Goal: Information Seeking & Learning: Find contact information

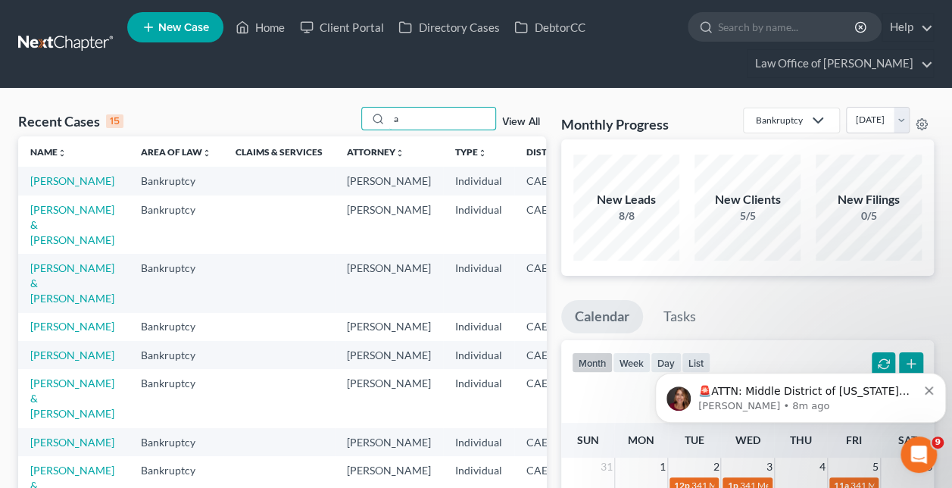
click at [455, 113] on input "a" at bounding box center [442, 119] width 106 height 22
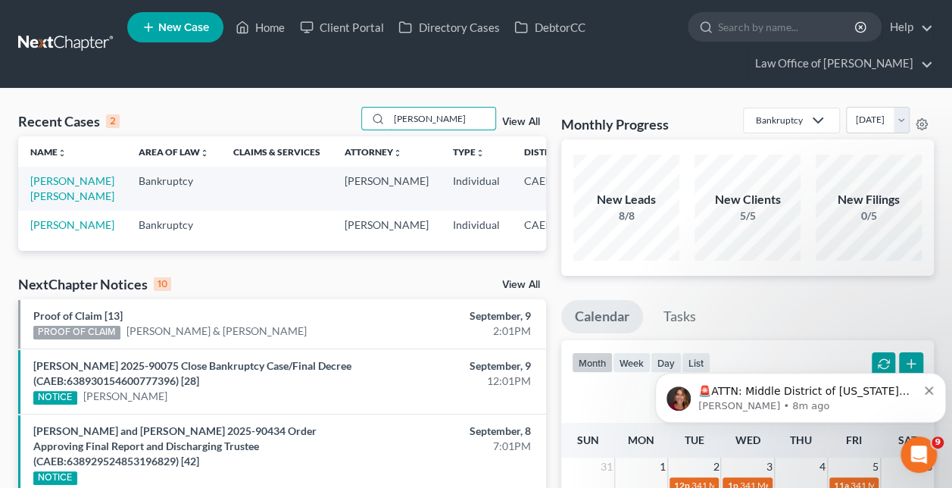
type input "[PERSON_NAME]"
click at [41, 193] on link "[PERSON_NAME] [PERSON_NAME]" at bounding box center [72, 188] width 84 height 28
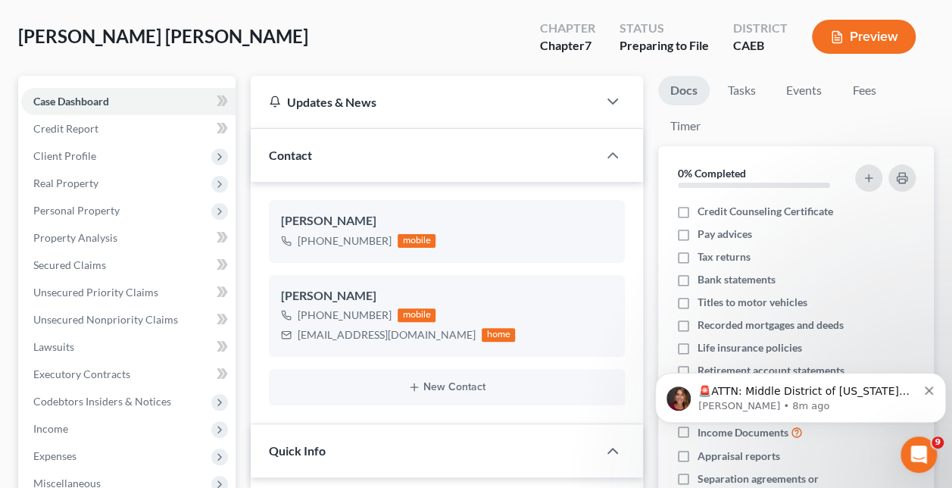
scroll to position [574, 0]
drag, startPoint x: 388, startPoint y: 239, endPoint x: 313, endPoint y: 249, distance: 74.8
click at [313, 249] on div "[PERSON_NAME] [PHONE_NUMBER] mobile" at bounding box center [447, 231] width 356 height 62
copy div "[PHONE_NUMBER]"
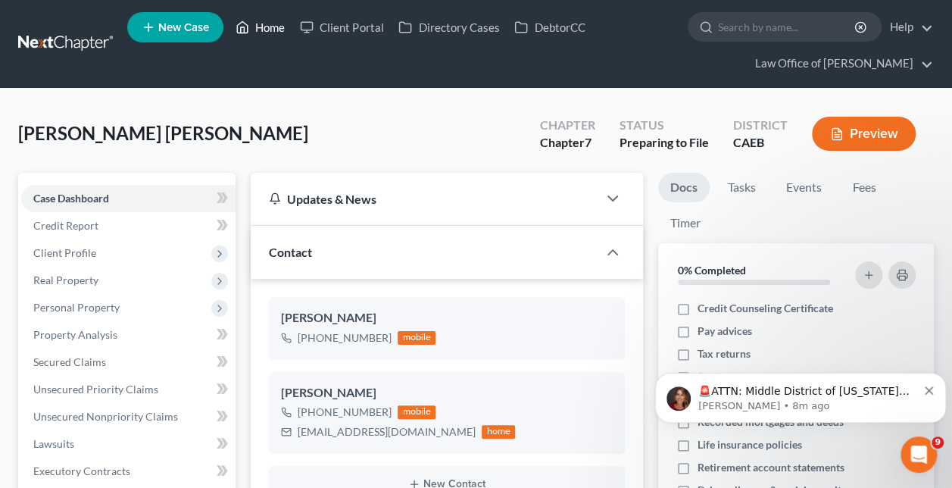
click at [260, 20] on link "Home" at bounding box center [260, 27] width 64 height 27
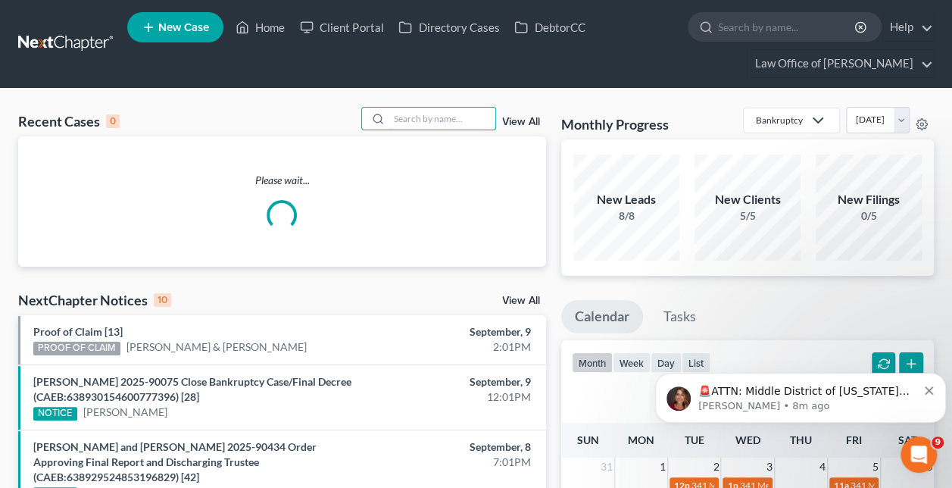
click at [451, 114] on input "search" at bounding box center [442, 119] width 106 height 22
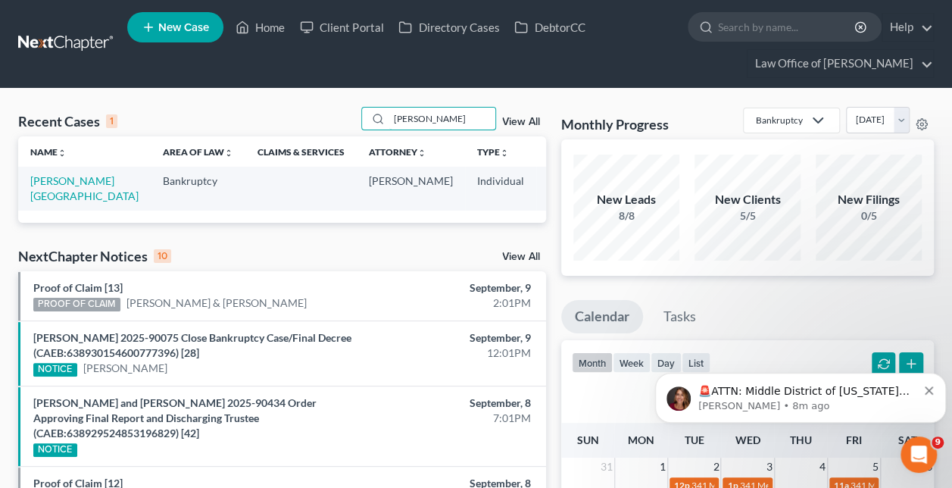
type input "[PERSON_NAME]"
click at [39, 195] on link "[PERSON_NAME][GEOGRAPHIC_DATA]" at bounding box center [84, 188] width 108 height 28
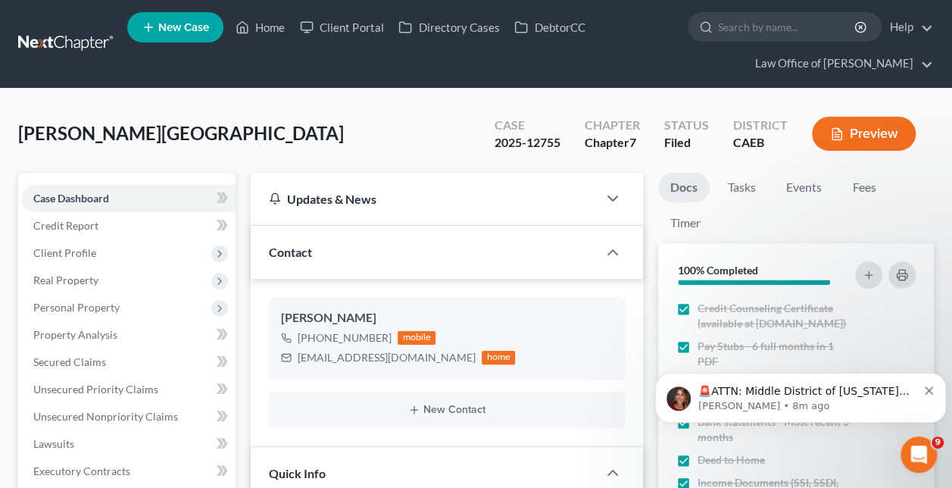
scroll to position [1964, 0]
drag, startPoint x: 388, startPoint y: 336, endPoint x: 313, endPoint y: 339, distance: 74.3
click at [313, 339] on div "[PHONE_NUMBER] mobile" at bounding box center [398, 338] width 234 height 20
copy div "[PHONE_NUMBER]"
click at [266, 23] on link "Home" at bounding box center [260, 27] width 64 height 27
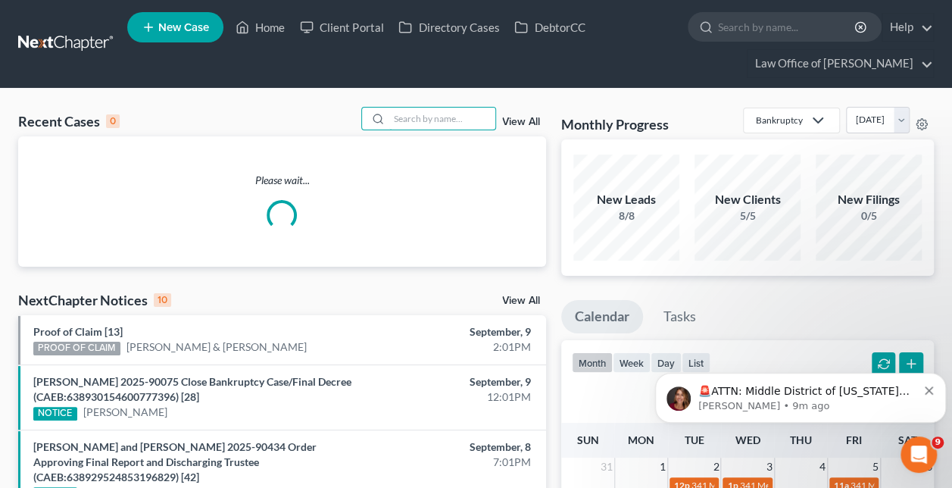
click at [414, 111] on input "search" at bounding box center [442, 119] width 106 height 22
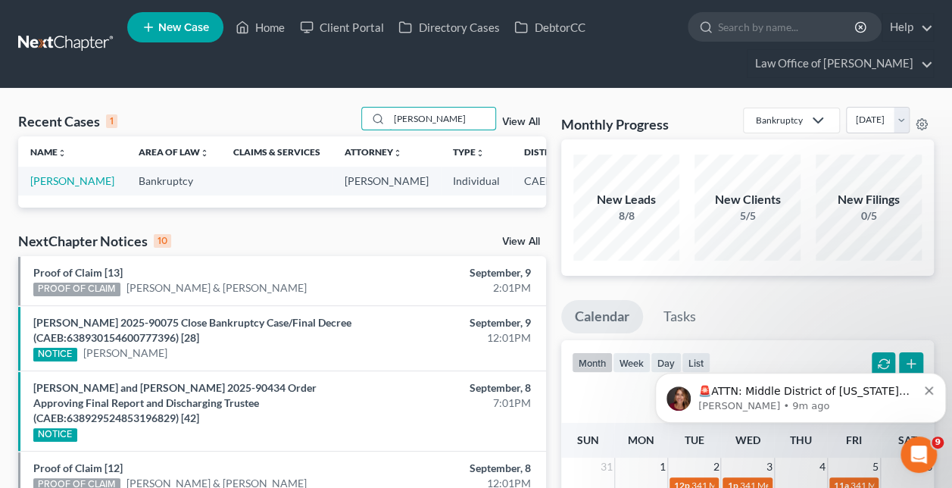
type input "[PERSON_NAME]"
click at [41, 187] on link "[PERSON_NAME]" at bounding box center [72, 180] width 84 height 13
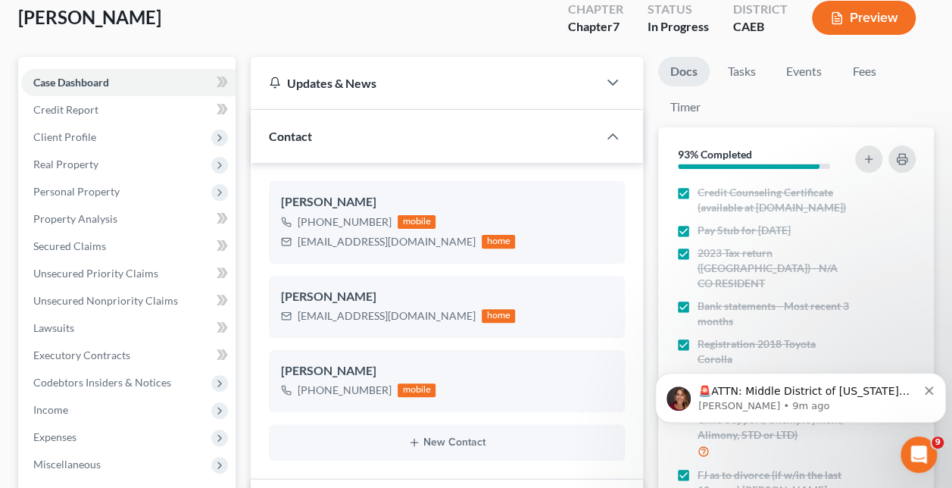
scroll to position [2012, 0]
drag, startPoint x: 387, startPoint y: 219, endPoint x: 313, endPoint y: 225, distance: 74.4
click at [313, 225] on div "[PHONE_NUMBER] mobile" at bounding box center [398, 222] width 234 height 20
copy div "[PHONE_NUMBER]"
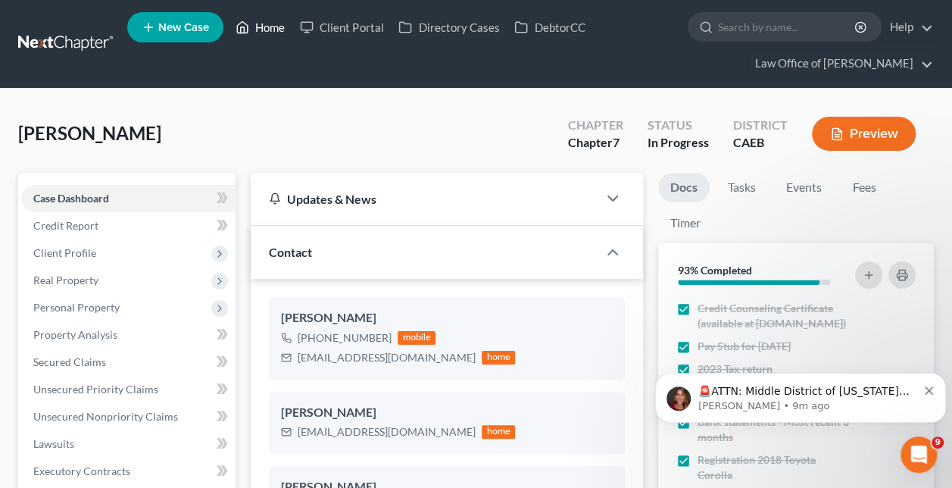
click at [266, 23] on link "Home" at bounding box center [260, 27] width 64 height 27
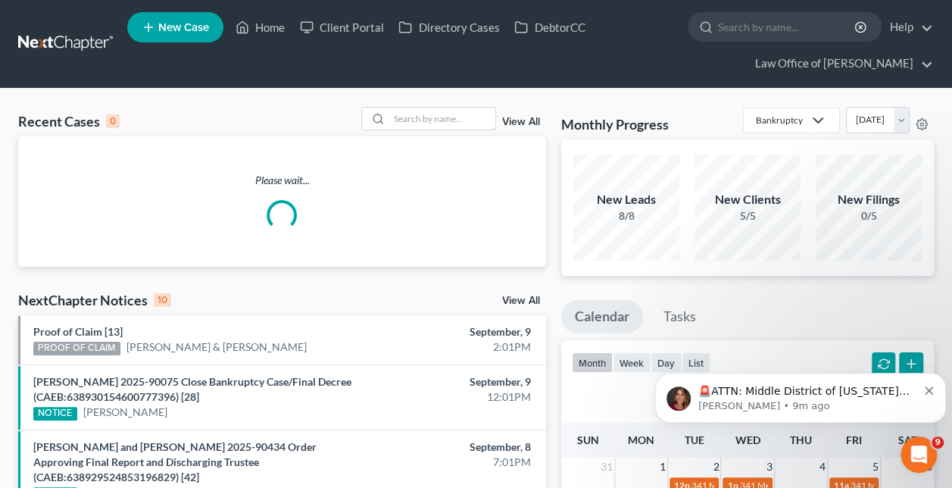
click at [434, 123] on input "search" at bounding box center [442, 119] width 106 height 22
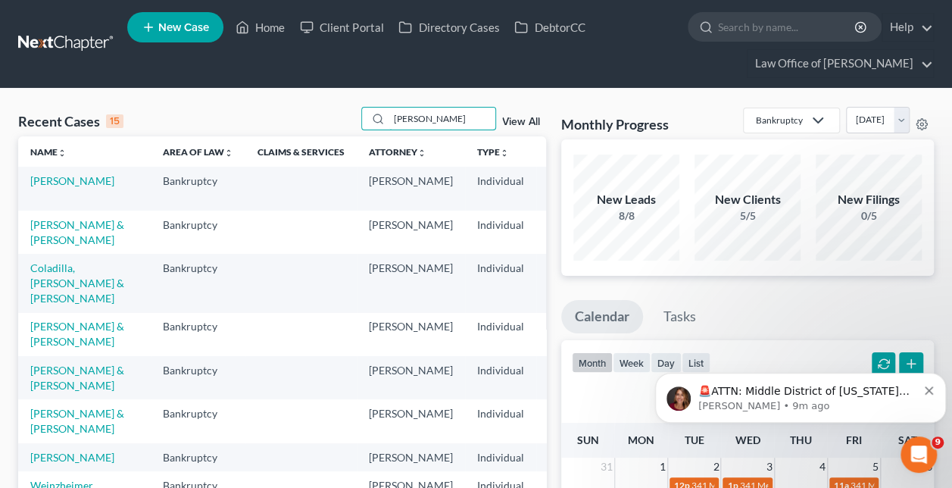
type input "[PERSON_NAME]"
click at [57, 177] on link "[PERSON_NAME]" at bounding box center [72, 180] width 84 height 13
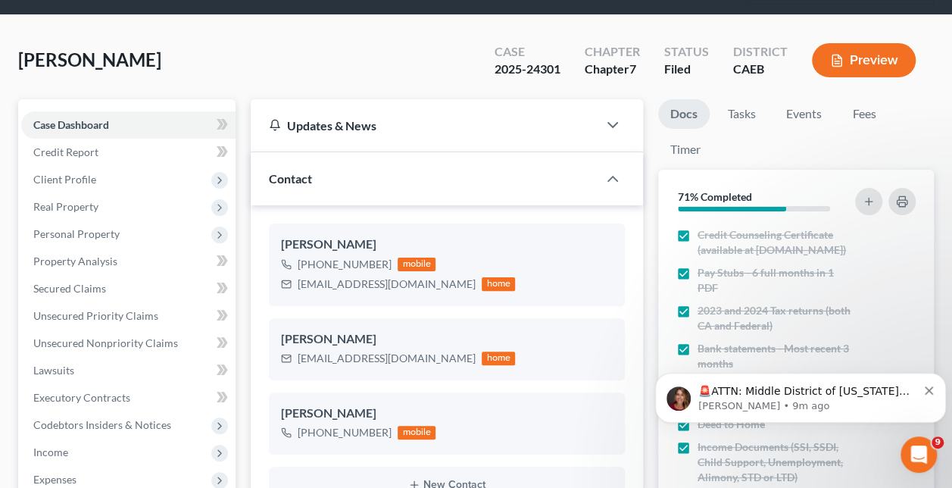
scroll to position [74, 0]
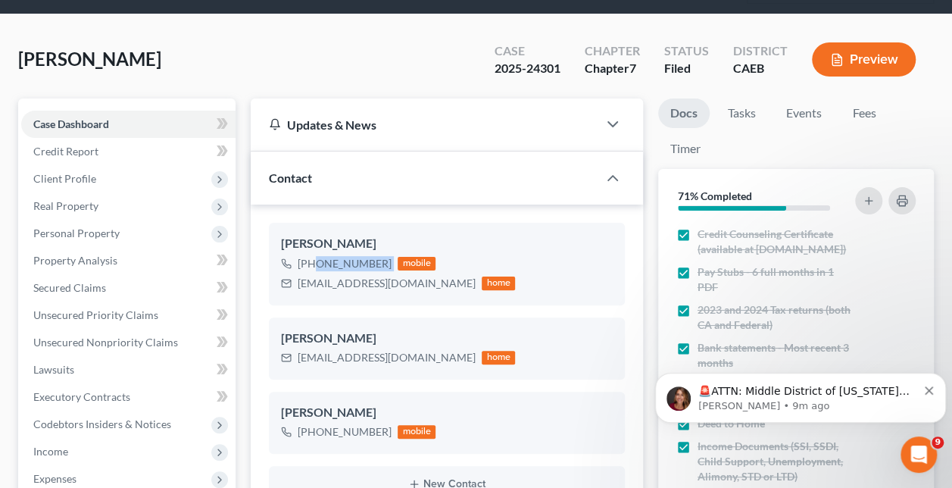
drag, startPoint x: 389, startPoint y: 262, endPoint x: 312, endPoint y: 266, distance: 77.4
click at [312, 266] on div "[PHONE_NUMBER] mobile" at bounding box center [398, 264] width 234 height 20
copy div "[PHONE_NUMBER]"
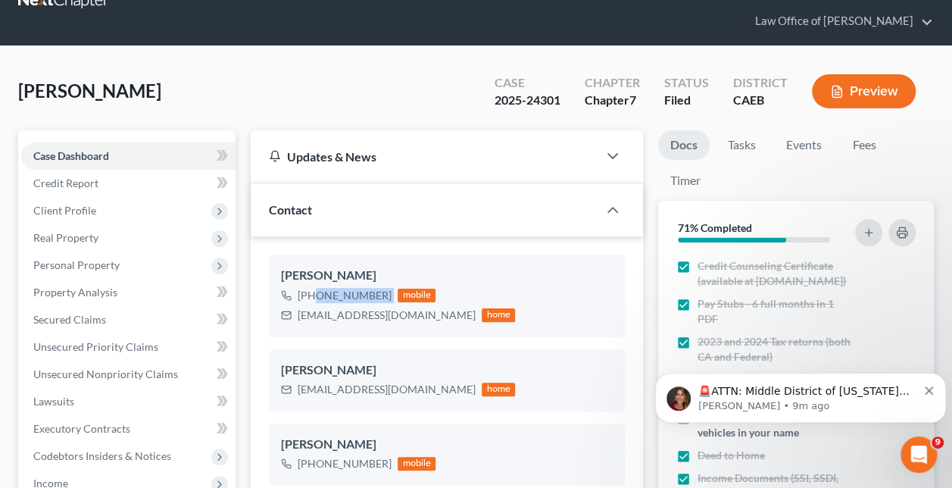
scroll to position [0, 0]
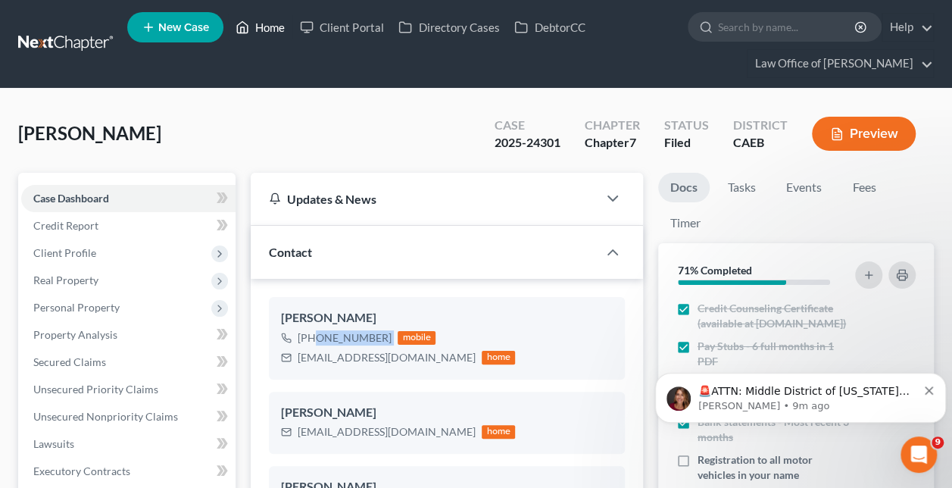
click at [268, 21] on link "Home" at bounding box center [260, 27] width 64 height 27
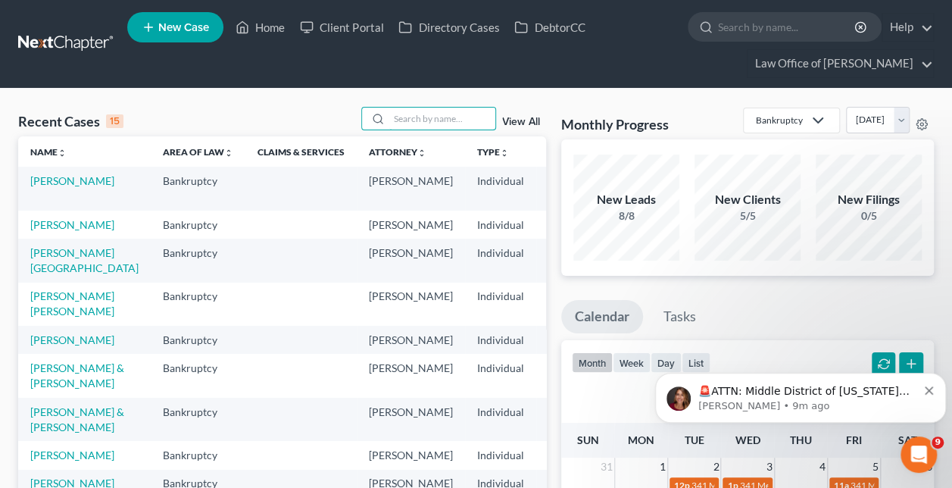
click at [421, 117] on input "search" at bounding box center [442, 119] width 106 height 22
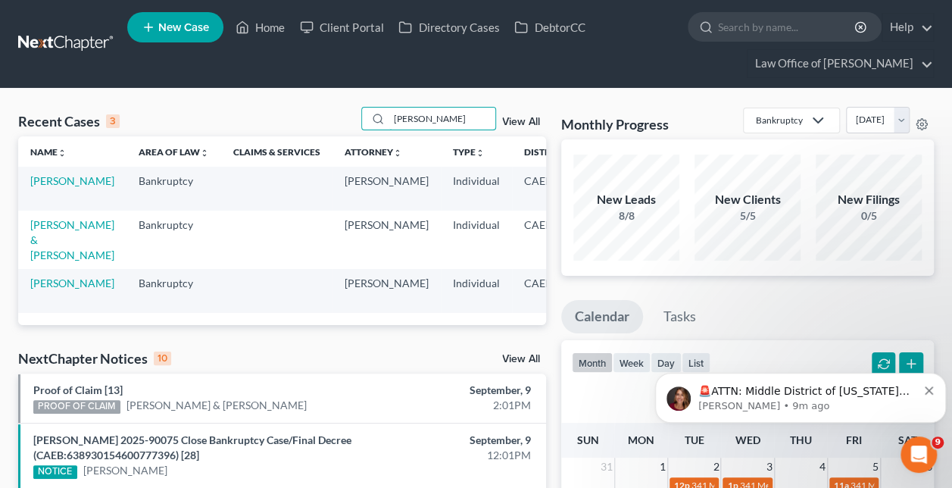
type input "[PERSON_NAME]"
click at [51, 182] on link "[PERSON_NAME]" at bounding box center [72, 180] width 84 height 13
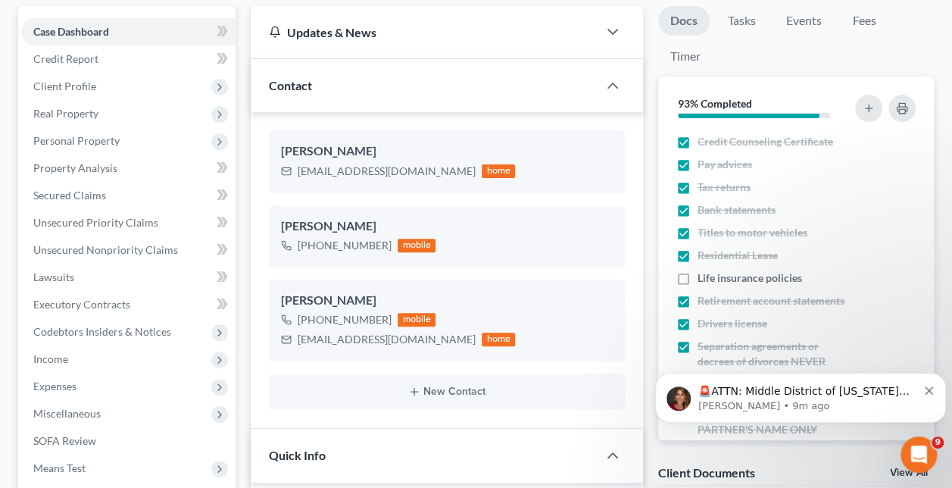
scroll to position [509, 0]
drag, startPoint x: 388, startPoint y: 239, endPoint x: 312, endPoint y: 253, distance: 76.9
click at [312, 253] on div "[PHONE_NUMBER] mobile" at bounding box center [358, 245] width 154 height 20
copy div "[PHONE_NUMBER]"
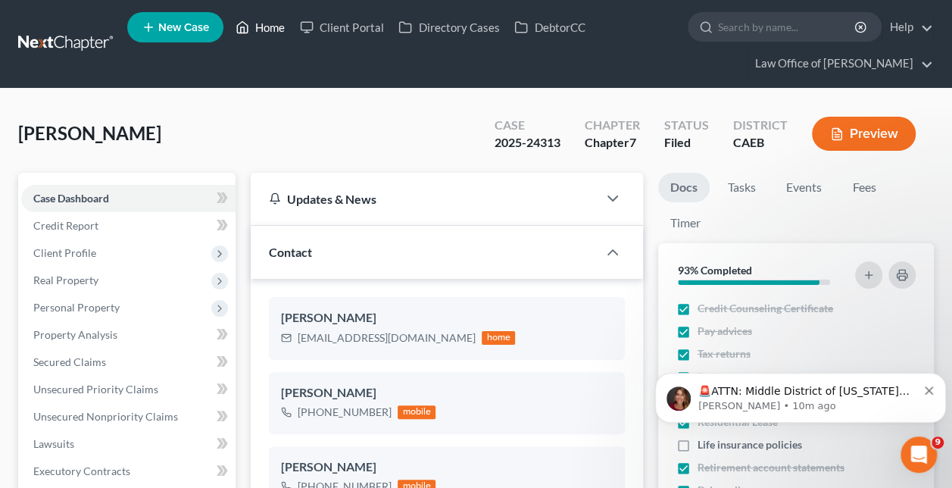
click at [265, 33] on link "Home" at bounding box center [260, 27] width 64 height 27
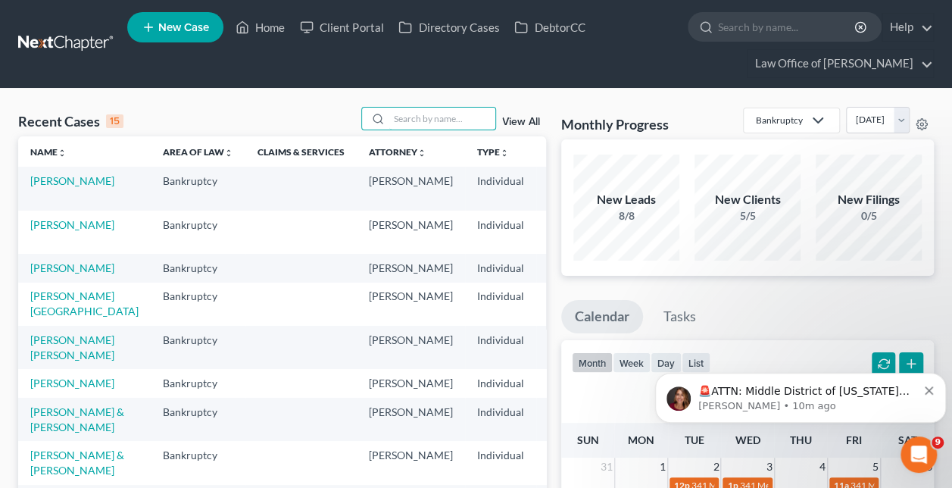
click at [444, 115] on input "search" at bounding box center [442, 119] width 106 height 22
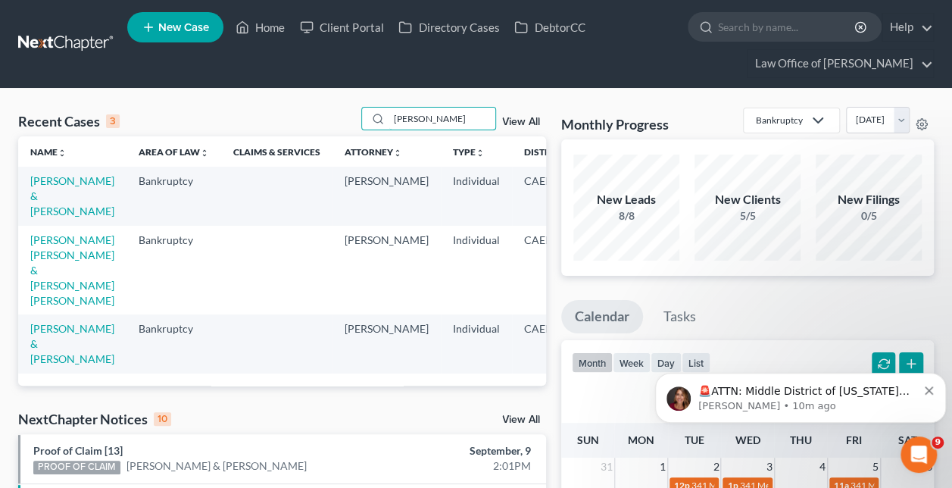
type input "[PERSON_NAME]"
click at [61, 191] on link "[PERSON_NAME] & [PERSON_NAME]" at bounding box center [72, 195] width 84 height 43
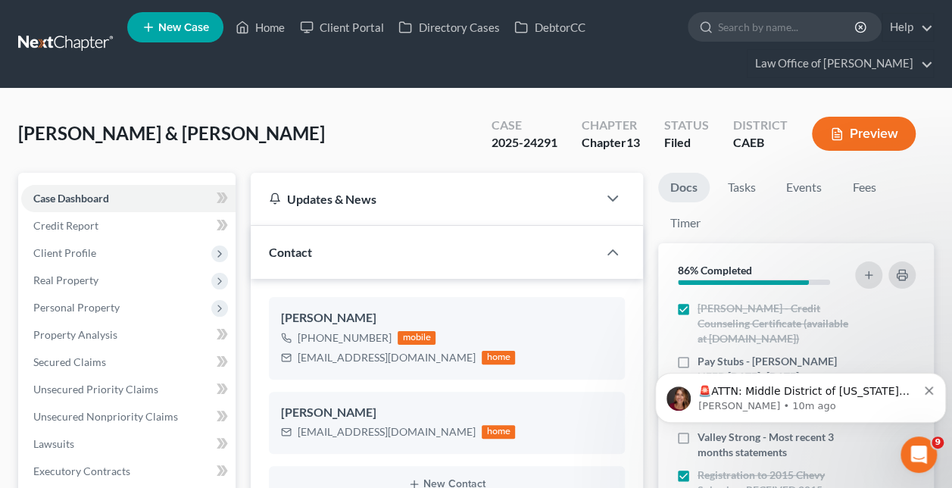
scroll to position [97, 0]
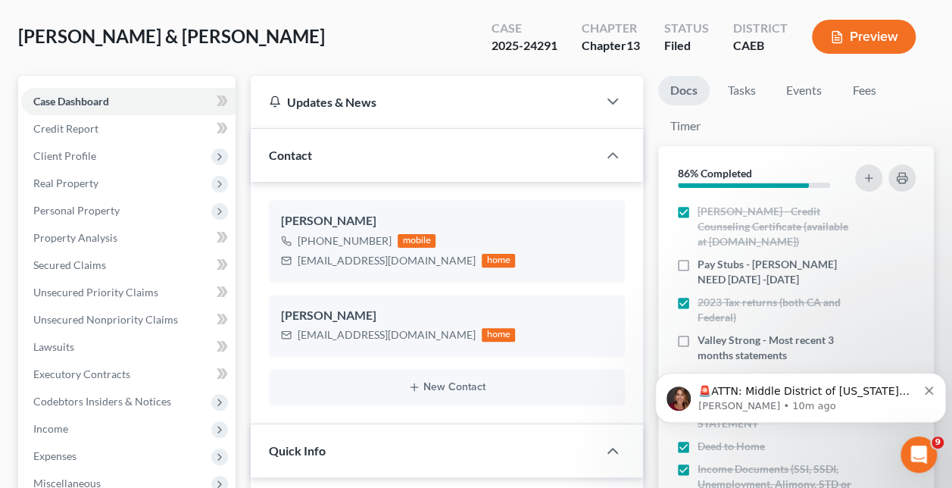
drag, startPoint x: 386, startPoint y: 234, endPoint x: 313, endPoint y: 243, distance: 73.2
click at [313, 243] on div "[PHONE_NUMBER] mobile" at bounding box center [398, 241] width 234 height 20
copy div "[PHONE_NUMBER]"
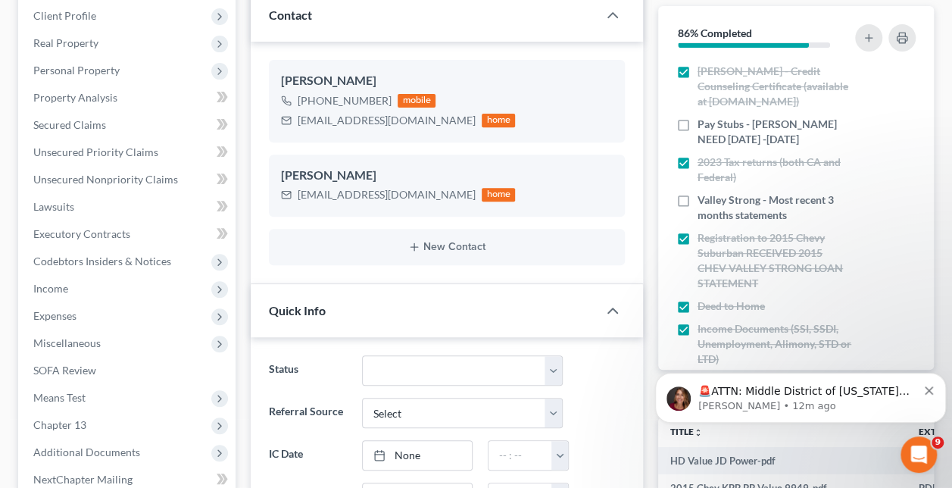
scroll to position [238, 0]
click at [930, 391] on icon "Dismiss notification" at bounding box center [928, 390] width 8 height 8
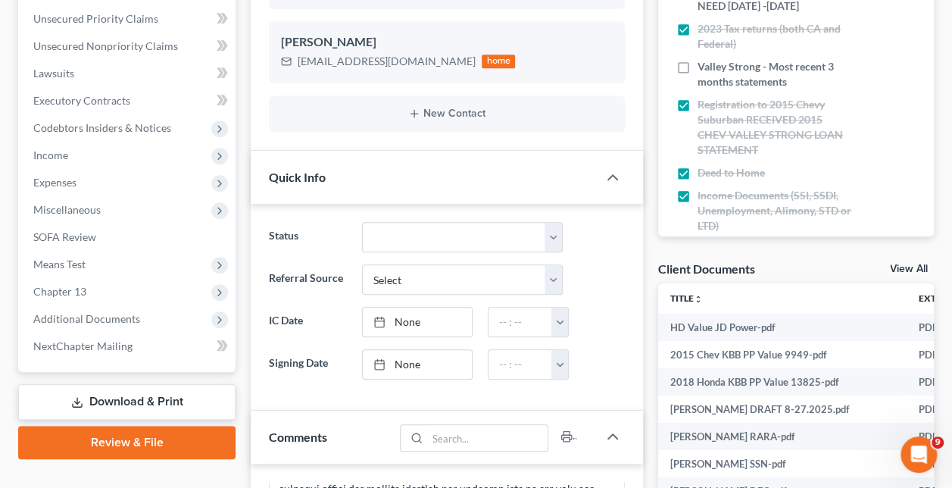
scroll to position [371, 0]
click at [127, 311] on span "Additional Documents" at bounding box center [86, 317] width 107 height 13
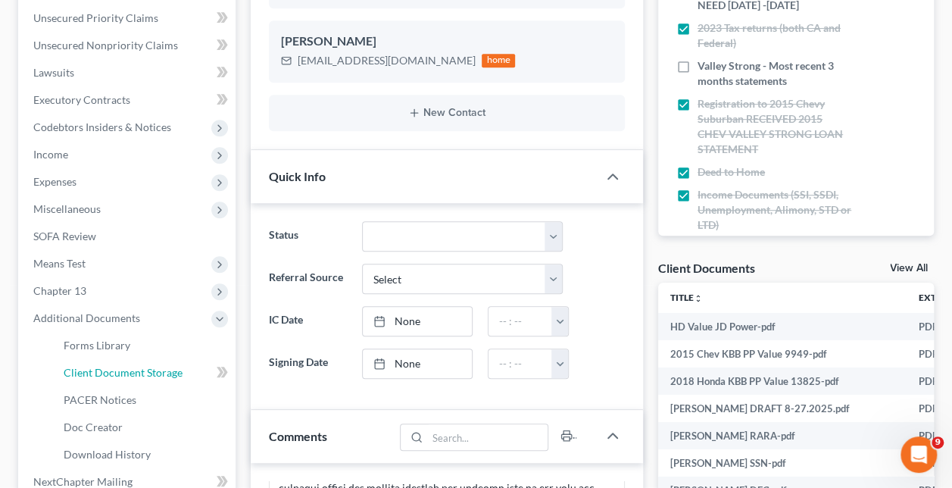
click at [157, 375] on span "Client Document Storage" at bounding box center [123, 372] width 119 height 13
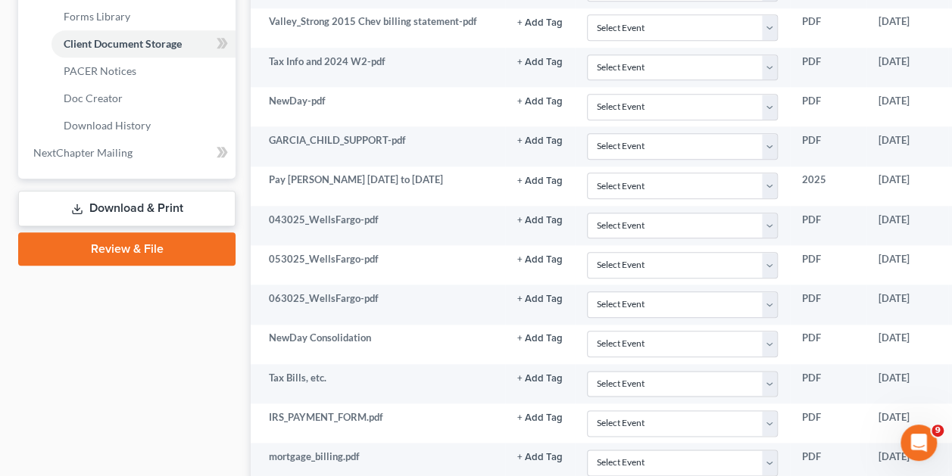
scroll to position [700, 0]
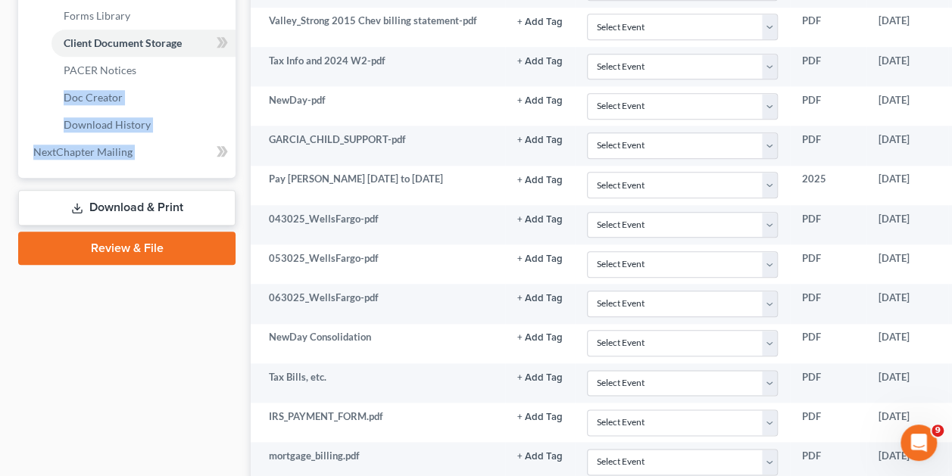
drag, startPoint x: 223, startPoint y: 366, endPoint x: 117, endPoint y: 73, distance: 311.6
click at [117, 73] on span "PACER Notices" at bounding box center [100, 70] width 73 height 13
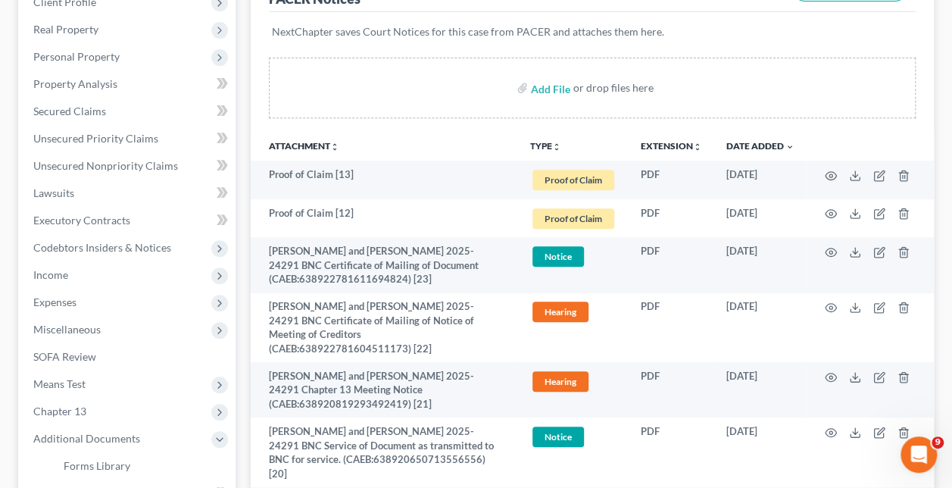
scroll to position [299, 0]
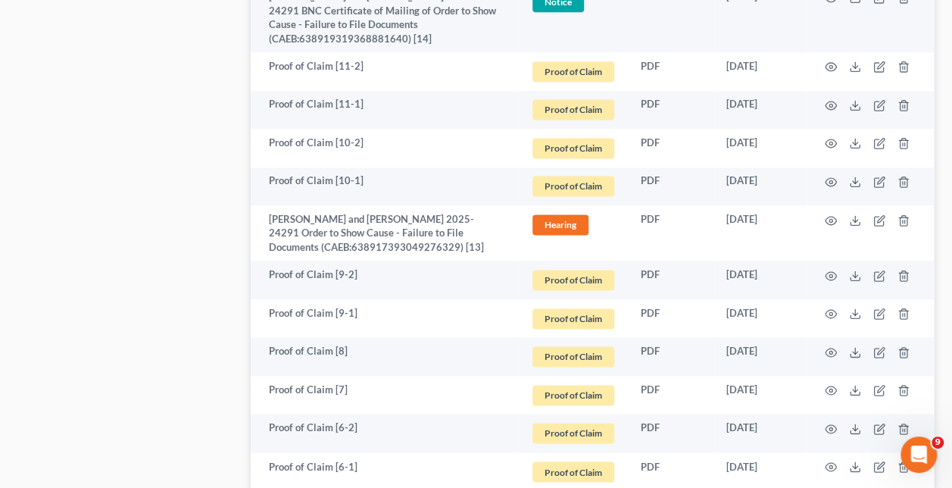
click at [144, 356] on div "Case Dashboard Payments Invoices Payments Payments Credit Report Client Profile" at bounding box center [127, 394] width 232 height 2394
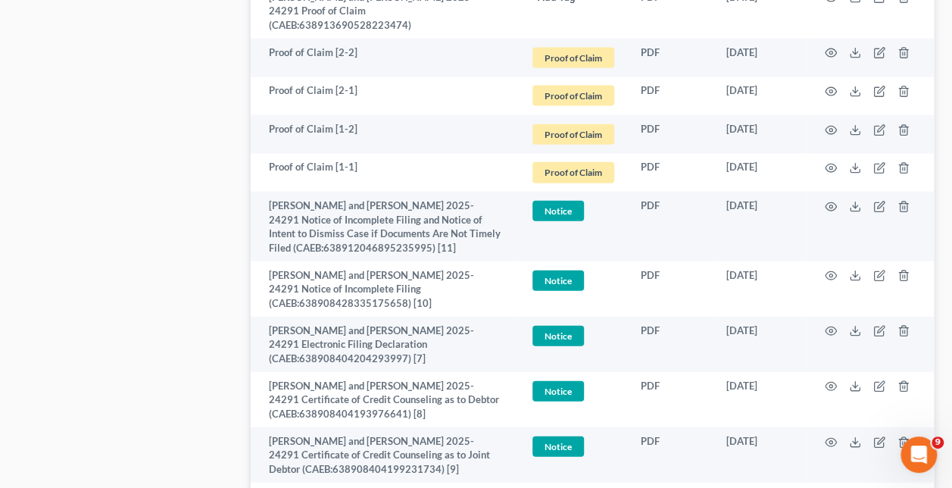
scroll to position [2064, 0]
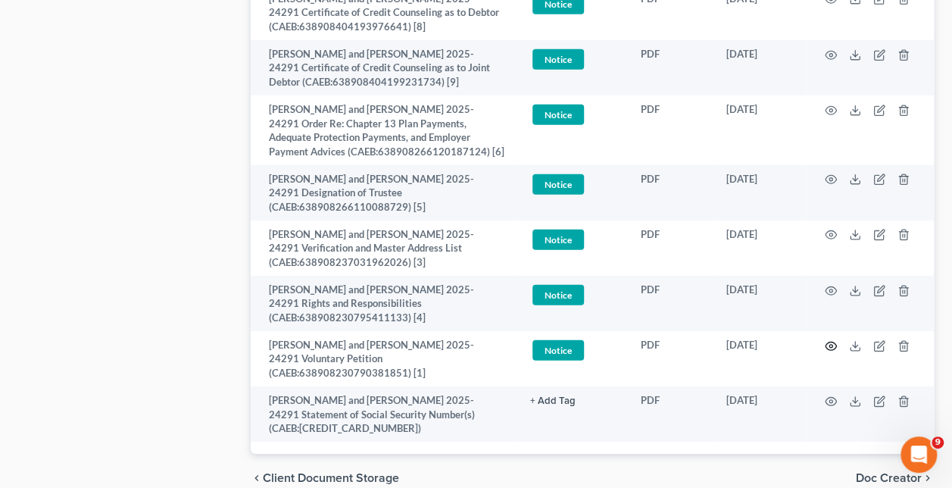
click at [832, 340] on icon "button" at bounding box center [830, 346] width 12 height 12
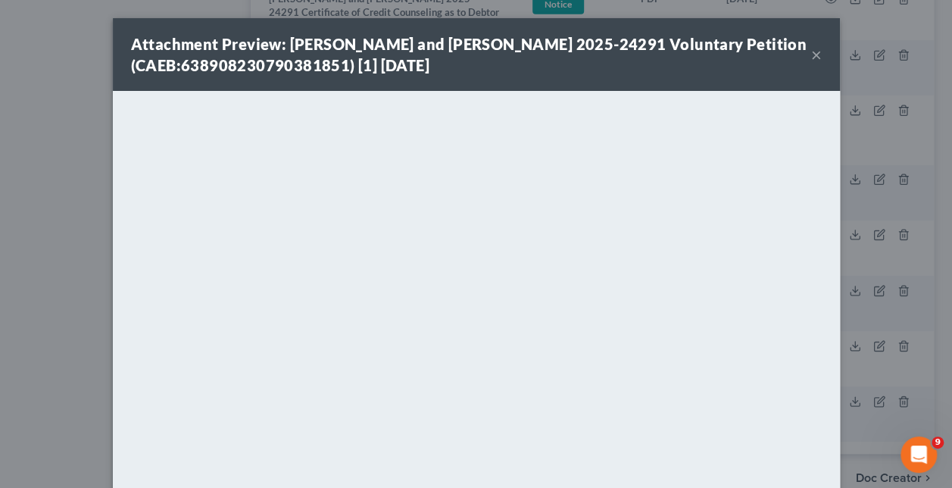
scroll to position [2008, 0]
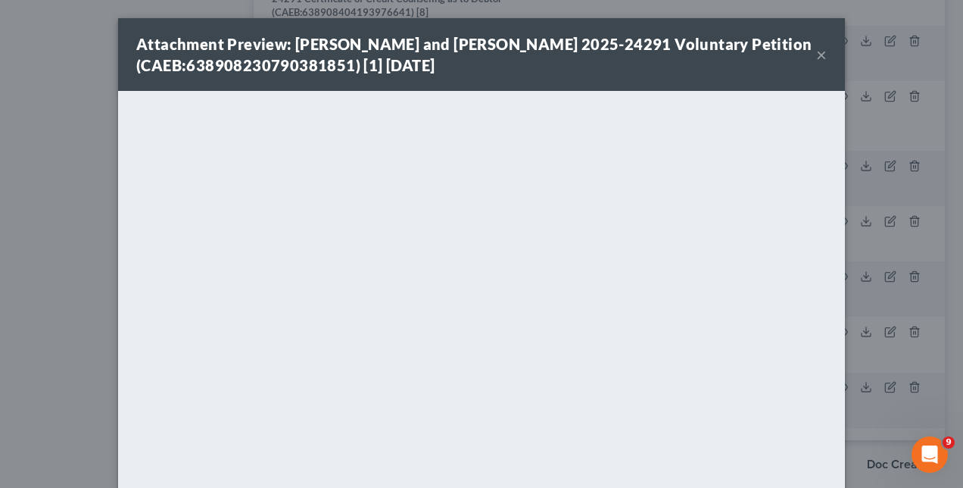
click at [905, 302] on div "Attachment Preview: [PERSON_NAME] and [PERSON_NAME] 2025-24291 Voluntary Petiti…" at bounding box center [481, 244] width 963 height 488
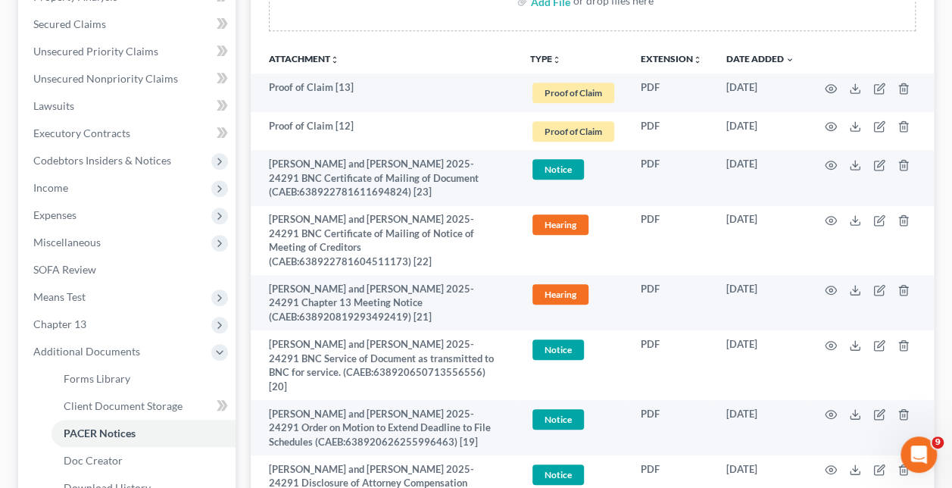
scroll to position [324, 0]
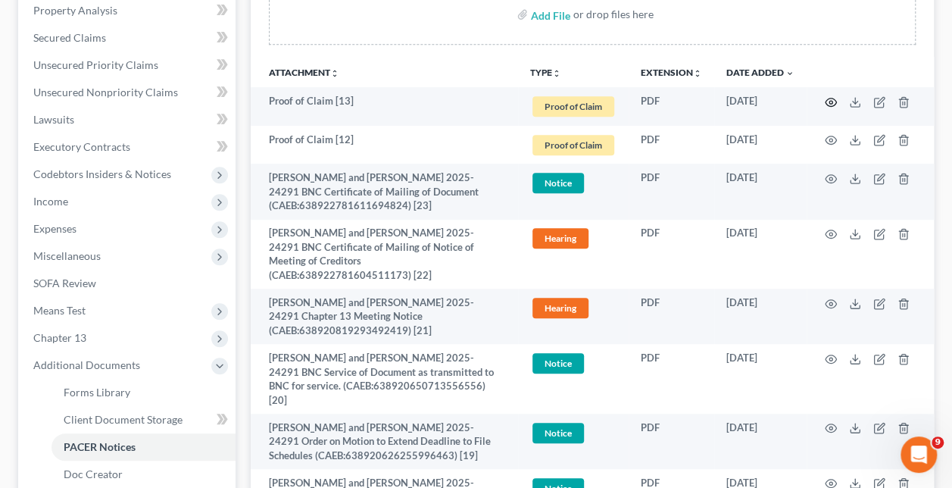
click at [830, 96] on icon "button" at bounding box center [830, 102] width 12 height 12
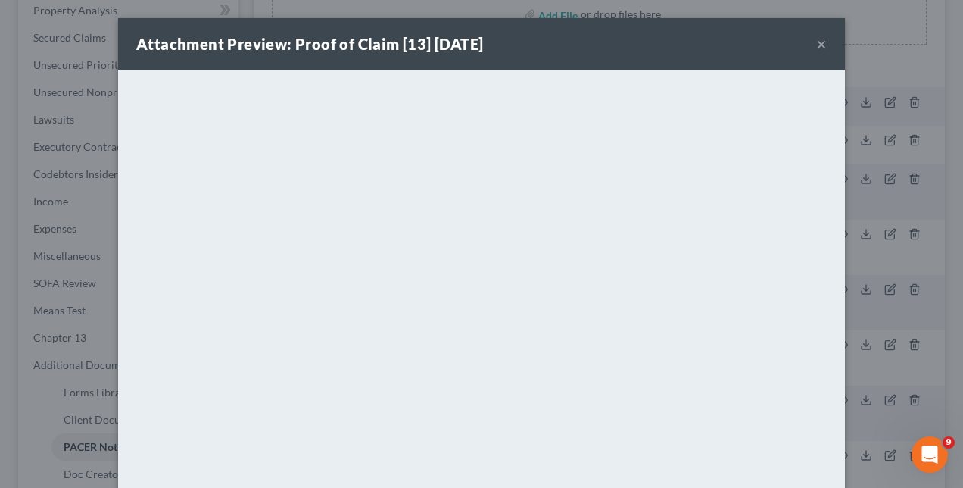
click at [854, 124] on div "Attachment Preview: Proof of Claim [13] [DATE] × <object ng-attr-data='[URL][DO…" at bounding box center [481, 244] width 963 height 488
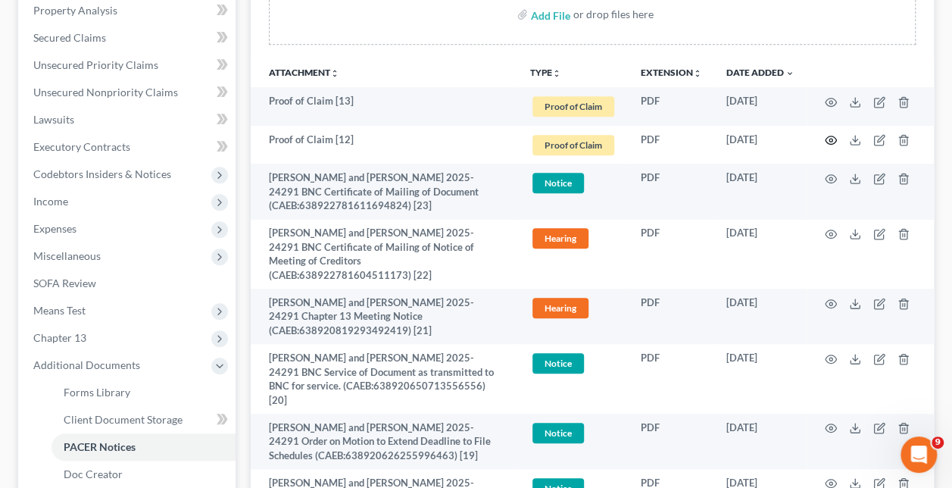
click at [828, 134] on icon "button" at bounding box center [830, 140] width 12 height 12
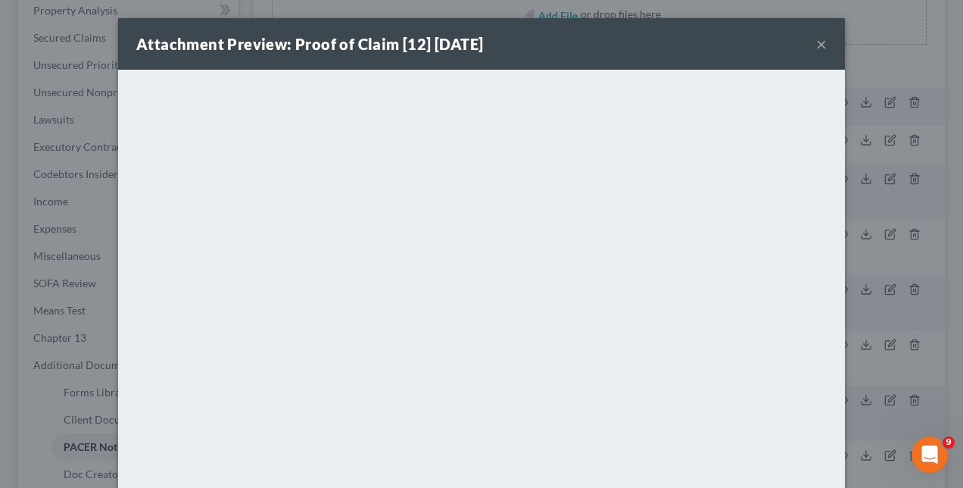
click at [865, 132] on div "Attachment Preview: Proof of Claim [12] [DATE] × <object ng-attr-data='[URL][DO…" at bounding box center [481, 244] width 963 height 488
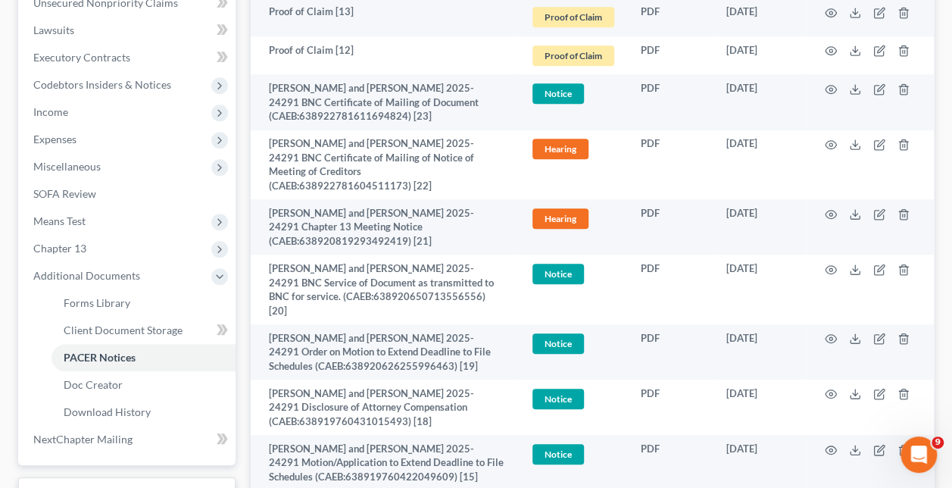
scroll to position [419, 0]
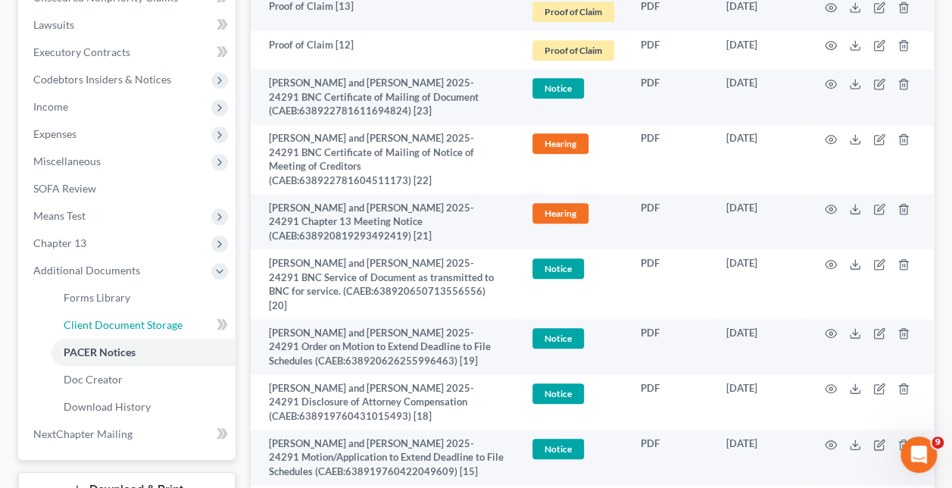
click at [151, 322] on span "Client Document Storage" at bounding box center [123, 324] width 119 height 13
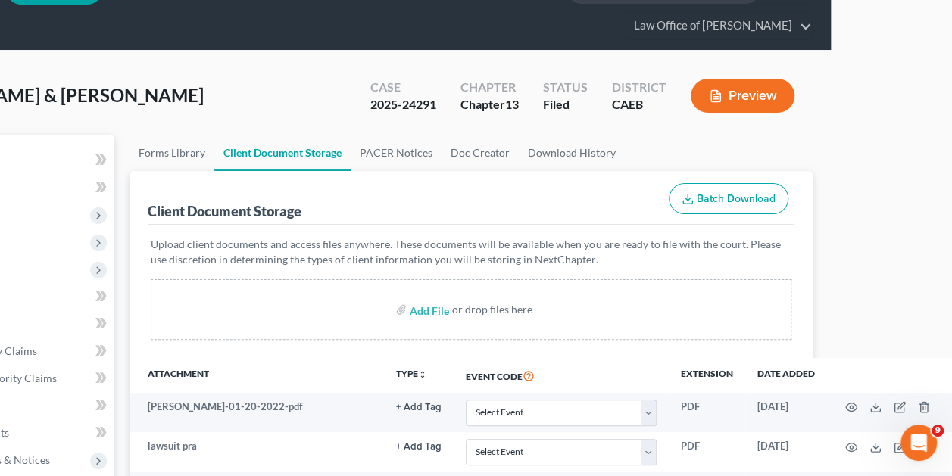
scroll to position [39, 121]
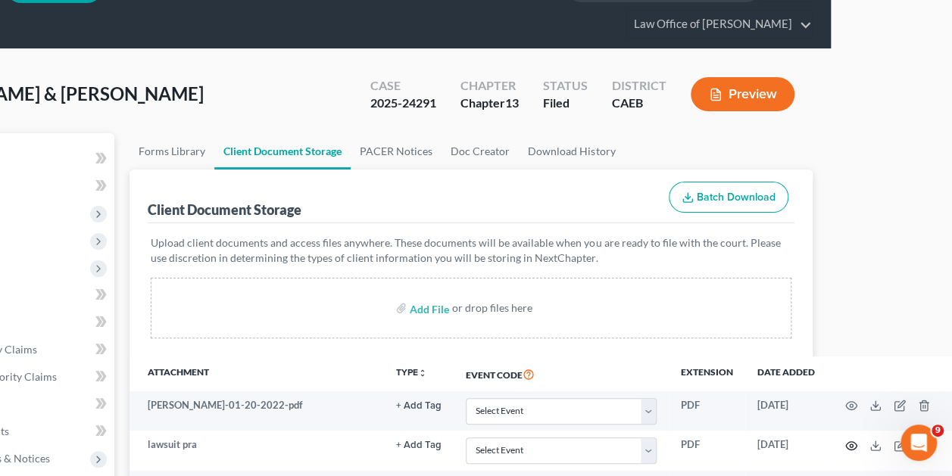
click at [848, 440] on icon "button" at bounding box center [851, 446] width 12 height 12
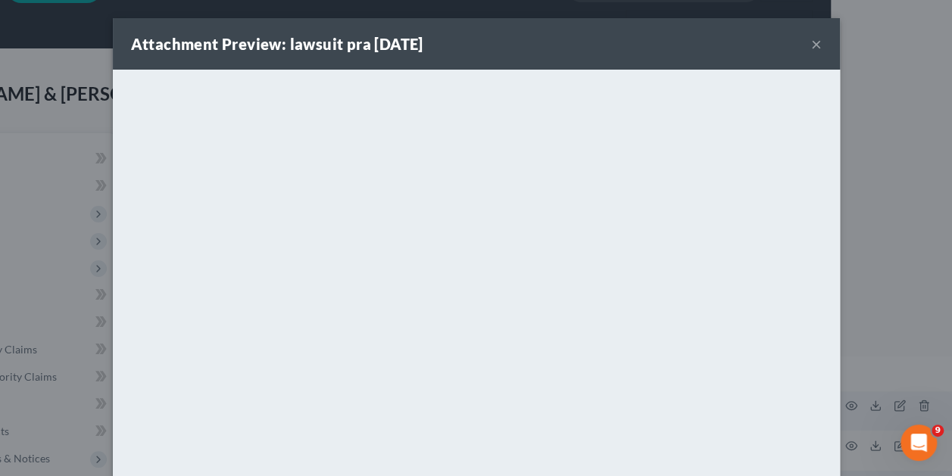
scroll to position [39, 112]
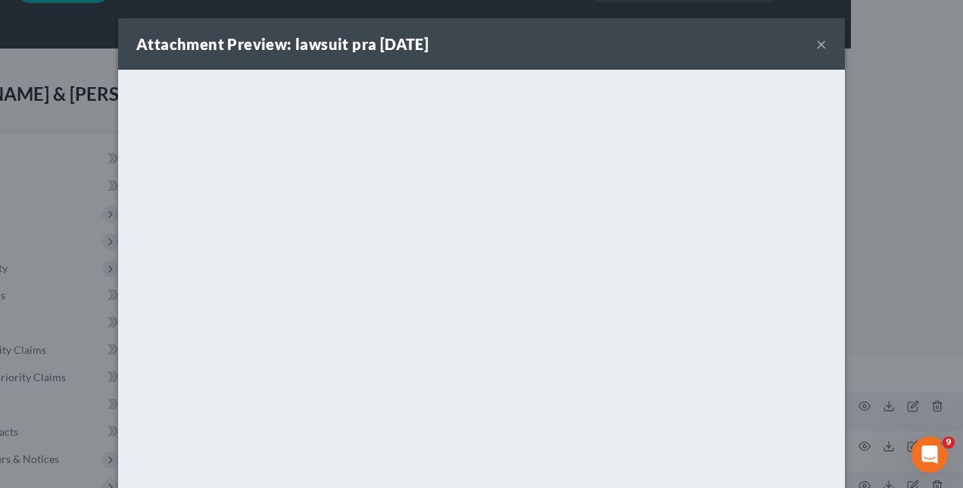
click at [893, 159] on div "Attachment Preview: lawsuit pra [DATE] × <object ng-attr-data='[URL][DOMAIN_NAM…" at bounding box center [481, 244] width 963 height 488
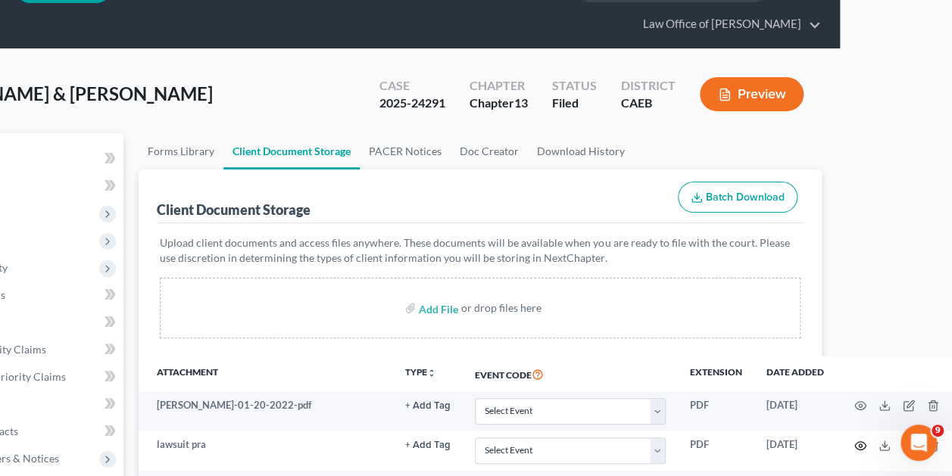
click at [858, 445] on icon "button" at bounding box center [860, 446] width 12 height 12
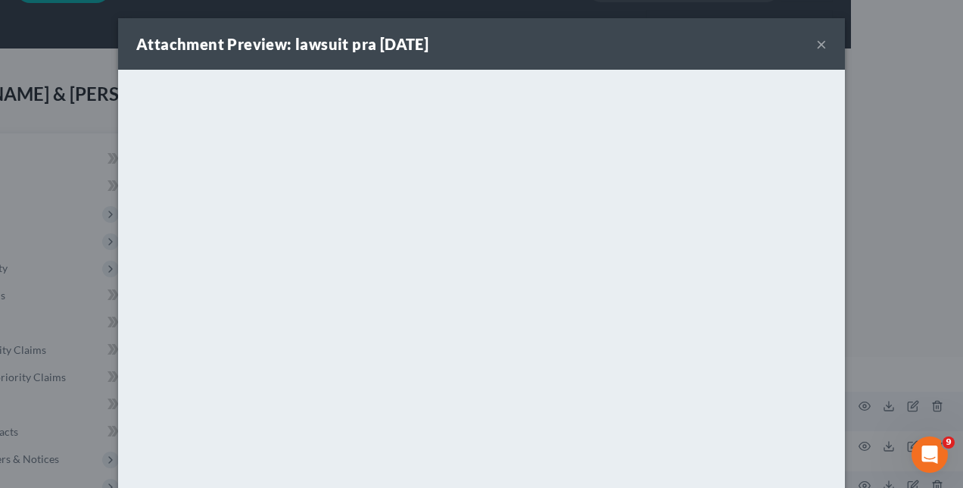
click at [899, 262] on div "Attachment Preview: lawsuit pra [DATE] × <object ng-attr-data='[URL][DOMAIN_NAM…" at bounding box center [481, 244] width 963 height 488
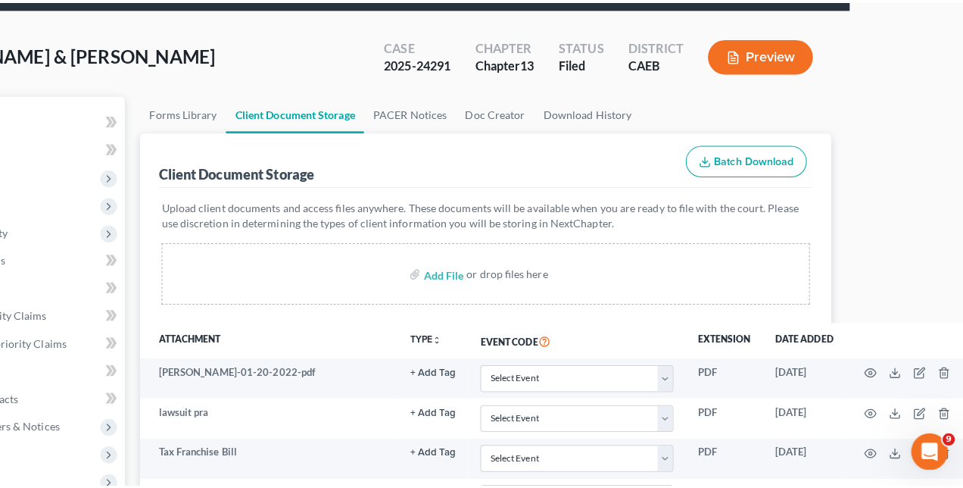
scroll to position [84, 112]
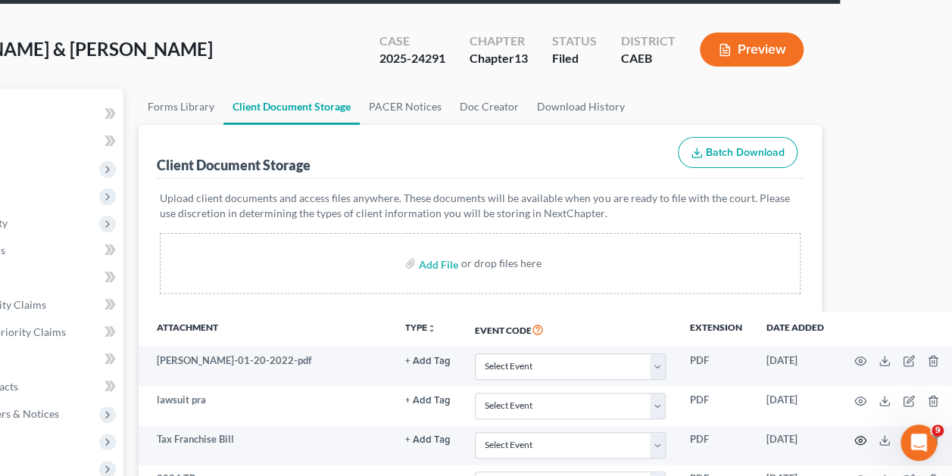
click at [860, 436] on icon "button" at bounding box center [860, 441] width 12 height 12
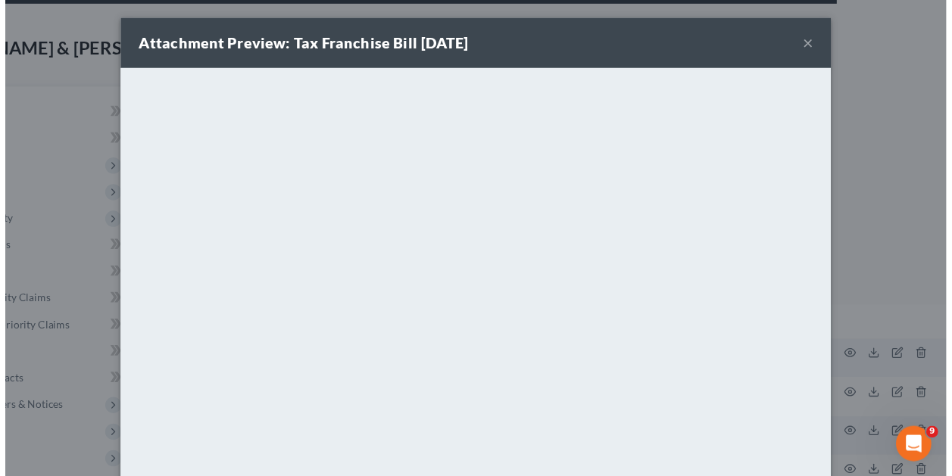
scroll to position [0, 0]
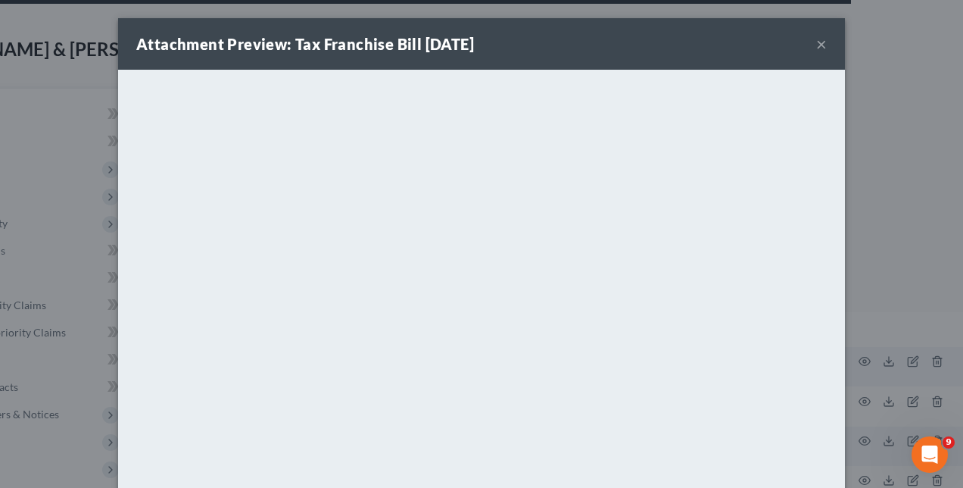
click at [894, 209] on div "Attachment Preview: Tax Franchise Bill [DATE] × <object ng-attr-data='[URL][DOM…" at bounding box center [481, 244] width 963 height 488
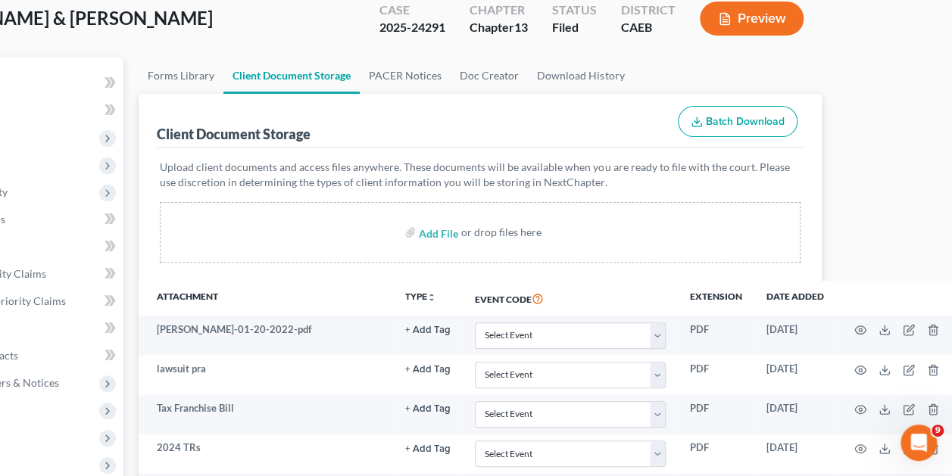
scroll to position [116, 112]
click at [858, 445] on icon "button" at bounding box center [860, 448] width 12 height 12
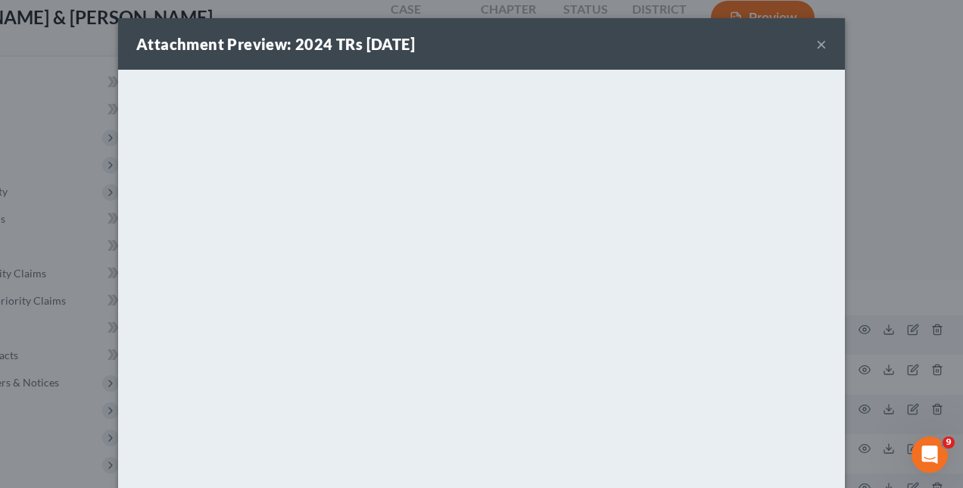
click at [103, 332] on div "Attachment Preview: 2024 TRs [DATE] × <object ng-attr-data='[URL][DOMAIN_NAME]'…" at bounding box center [481, 244] width 963 height 488
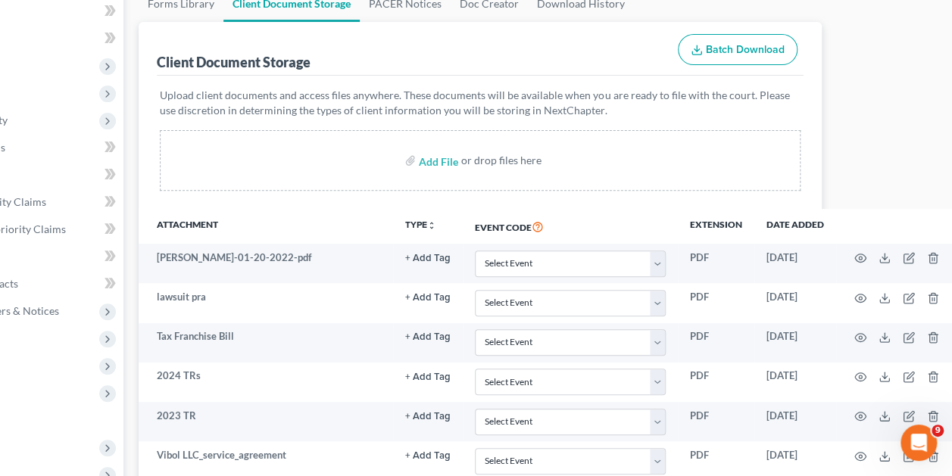
scroll to position [189, 112]
click at [854, 450] on icon "button" at bounding box center [860, 455] width 12 height 12
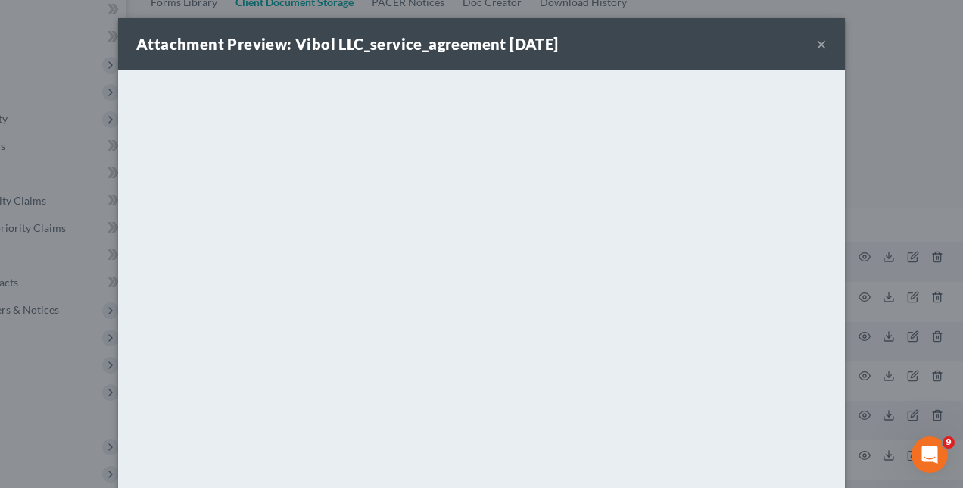
click at [936, 157] on div "Attachment Preview: Vibol LLC_service_agreement [DATE] × <object ng-attr-data='…" at bounding box center [481, 244] width 963 height 488
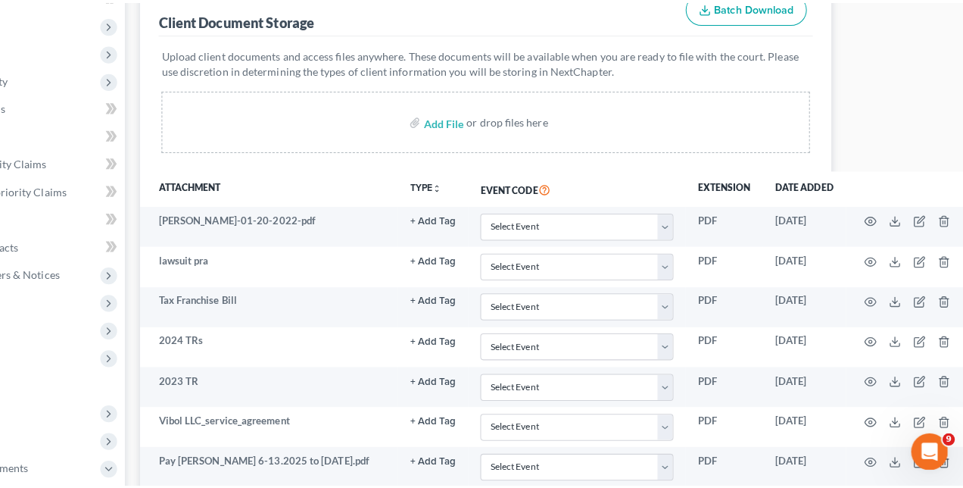
scroll to position [232, 112]
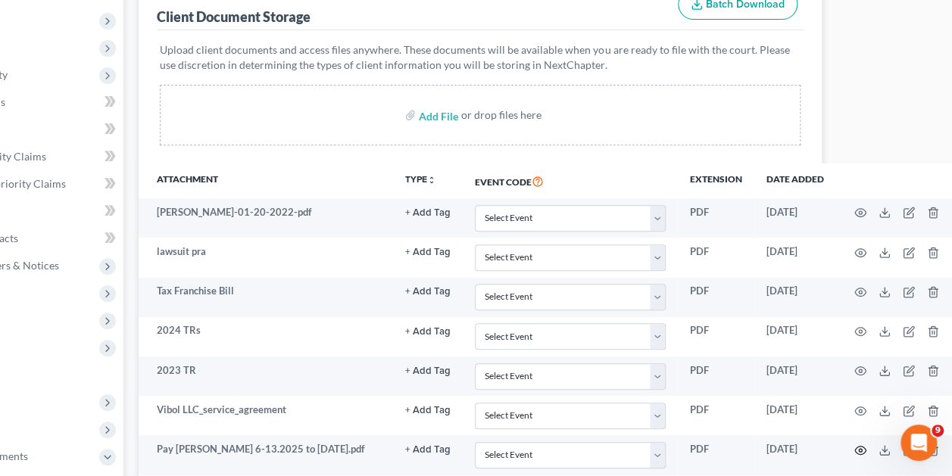
click at [855, 444] on icon "button" at bounding box center [860, 450] width 12 height 12
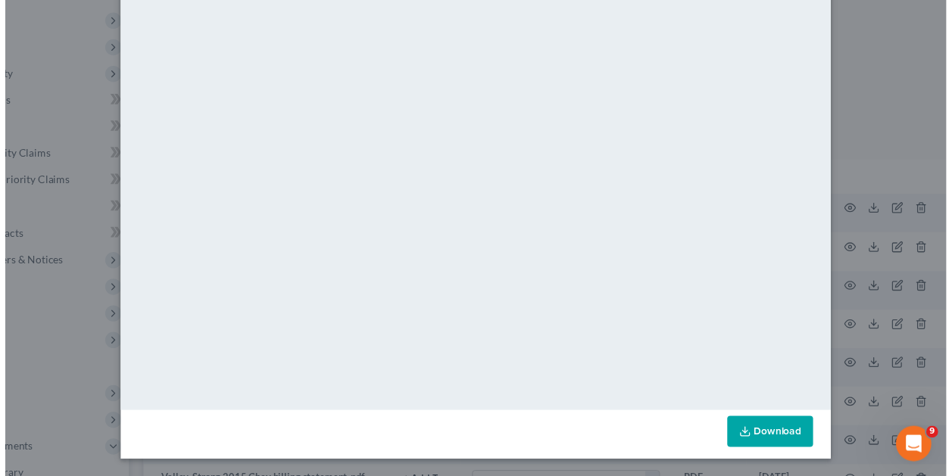
scroll to position [0, 0]
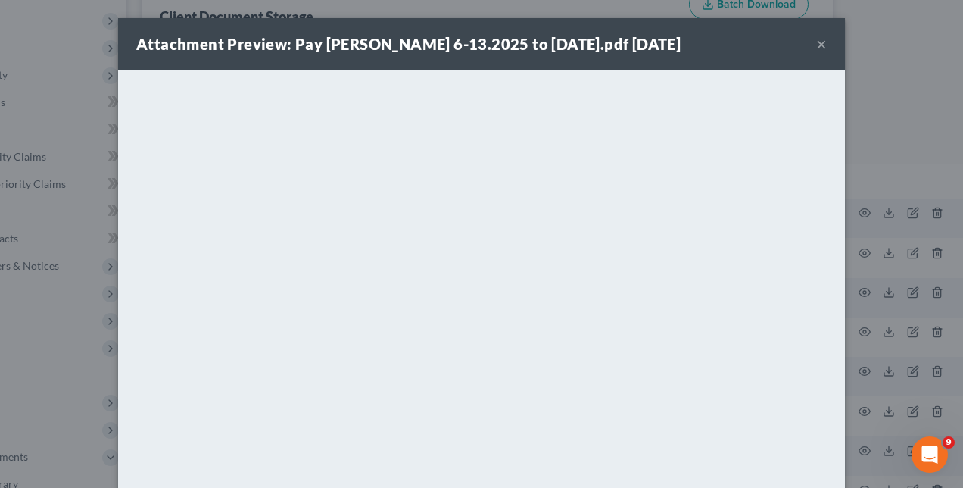
click at [890, 123] on div "Attachment Preview: Pay [PERSON_NAME] 6-13.2025 to [DATE].pdf [DATE] × <object …" at bounding box center [481, 244] width 963 height 488
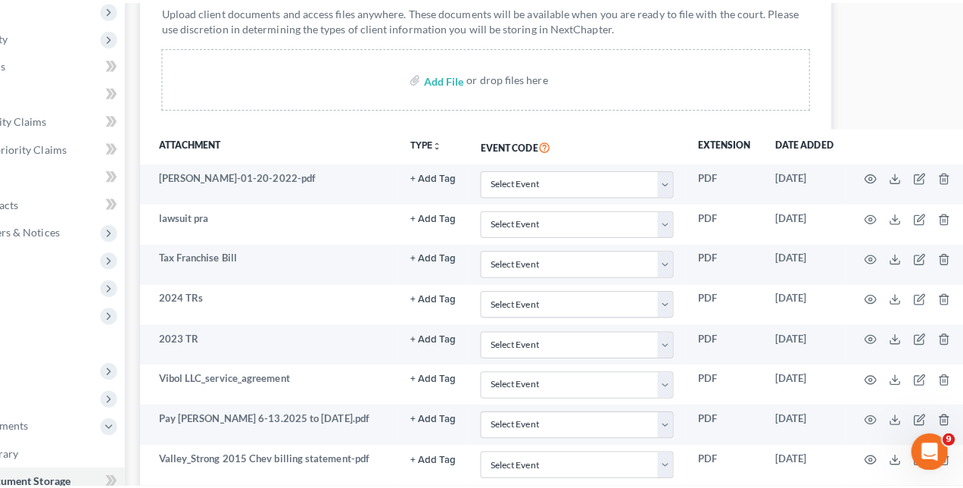
scroll to position [273, 112]
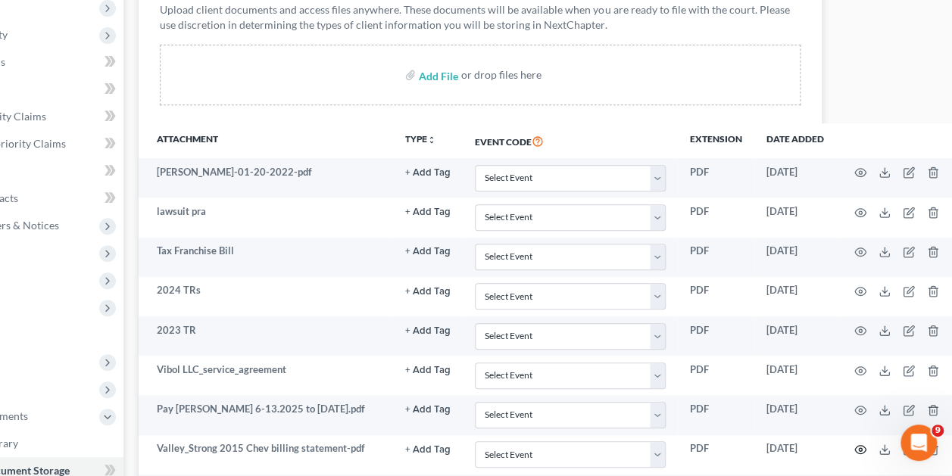
click at [858, 446] on icon "button" at bounding box center [859, 450] width 11 height 8
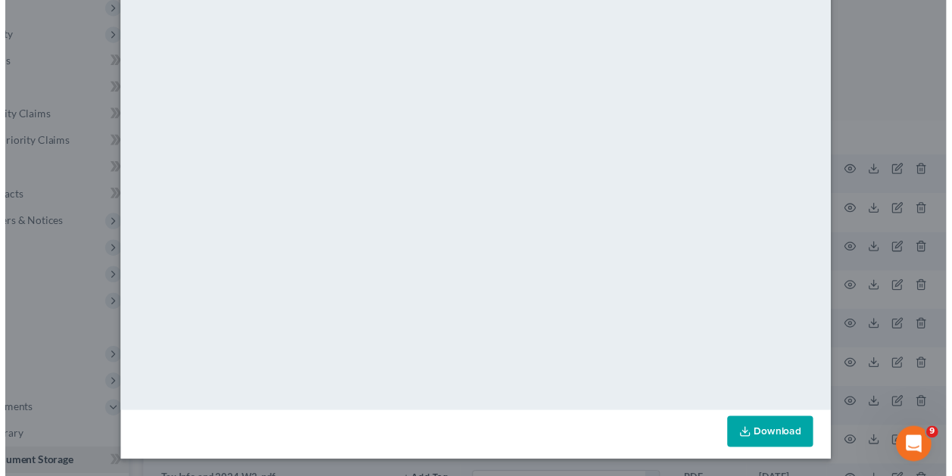
scroll to position [0, 0]
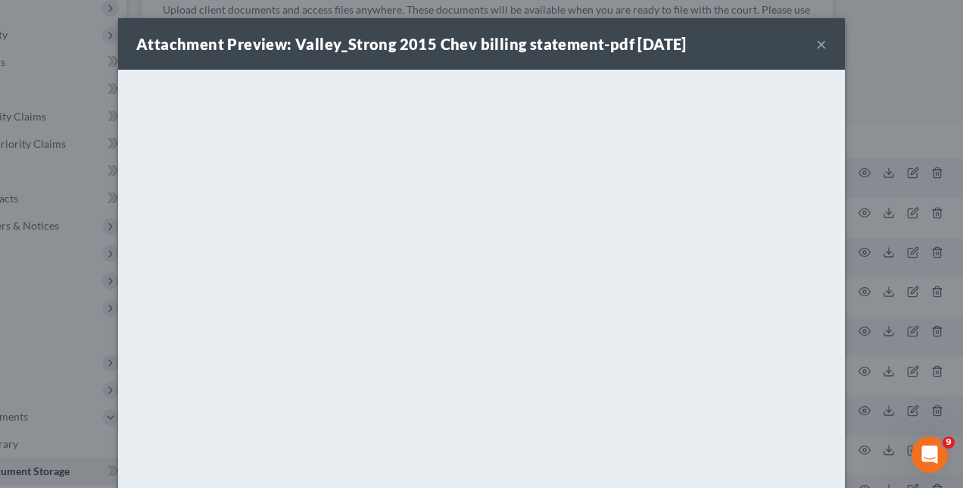
click at [881, 254] on div "Attachment Preview: Valley_Strong 2015 Chev billing statement-pdf [DATE] × <obj…" at bounding box center [481, 244] width 963 height 488
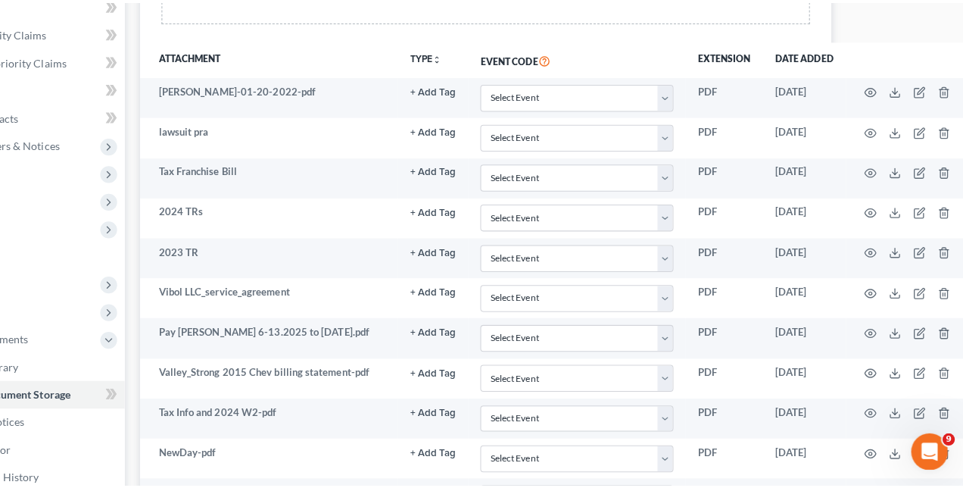
scroll to position [350, 112]
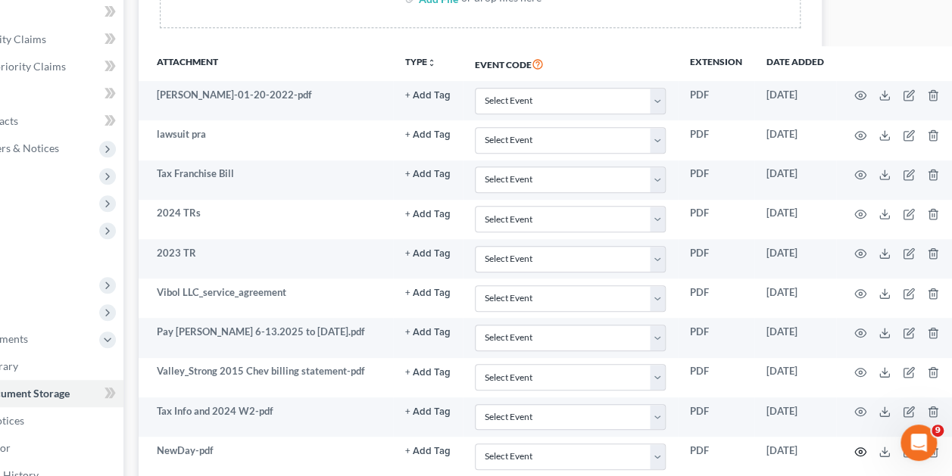
click at [858, 446] on icon "button" at bounding box center [860, 452] width 12 height 12
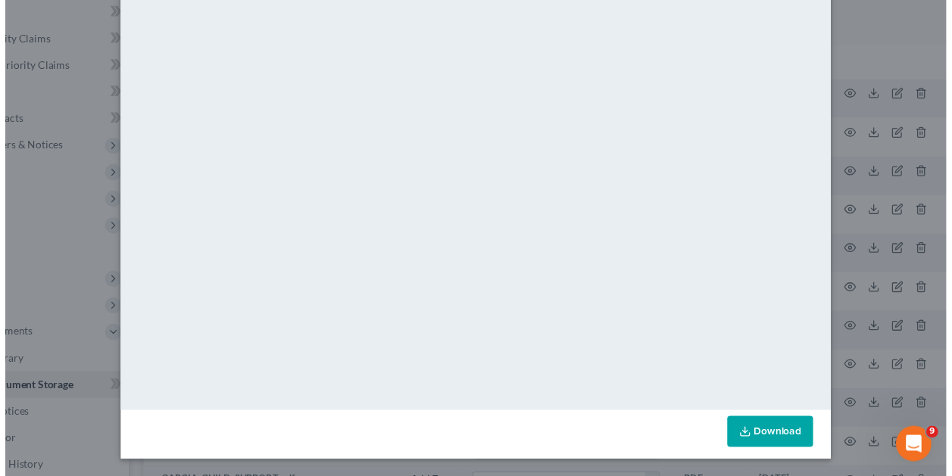
scroll to position [0, 0]
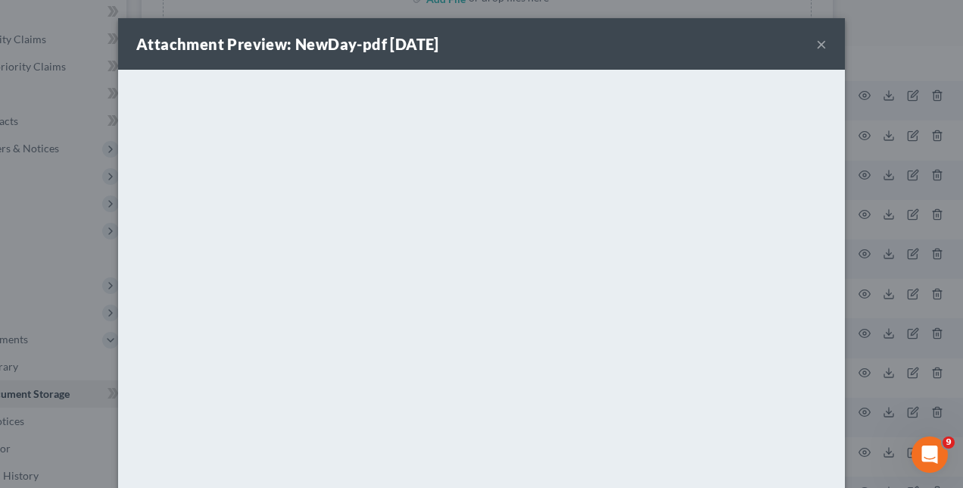
click at [887, 283] on div "Attachment Preview: NewDay-pdf [DATE] × <object ng-attr-data='[URL][DOMAIN_NAME…" at bounding box center [481, 244] width 963 height 488
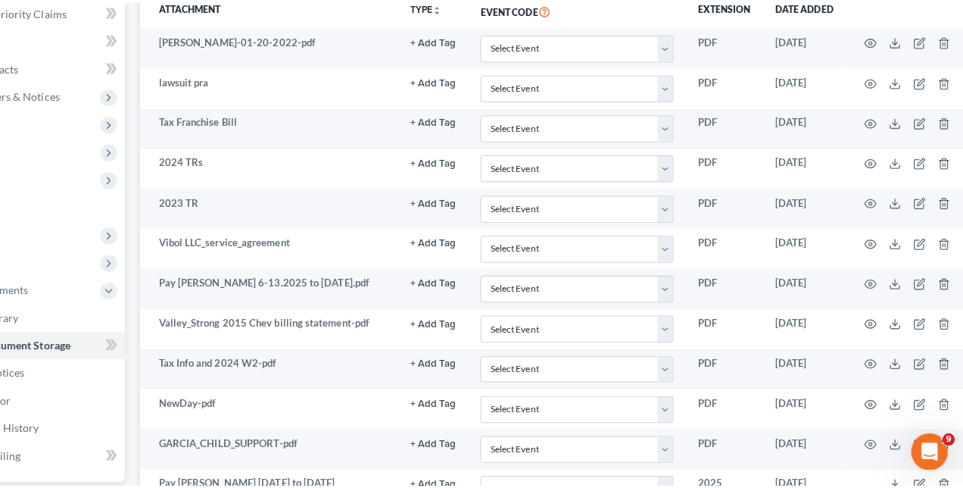
scroll to position [382, 112]
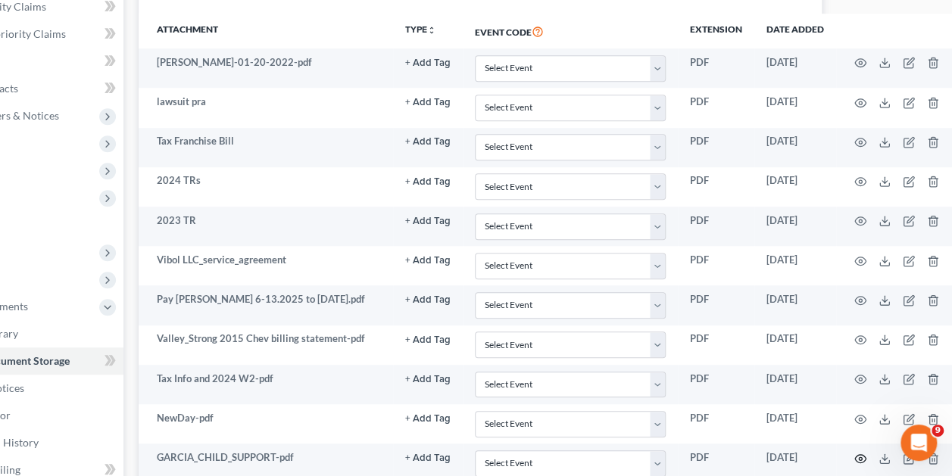
click at [858, 453] on icon "button" at bounding box center [860, 459] width 12 height 12
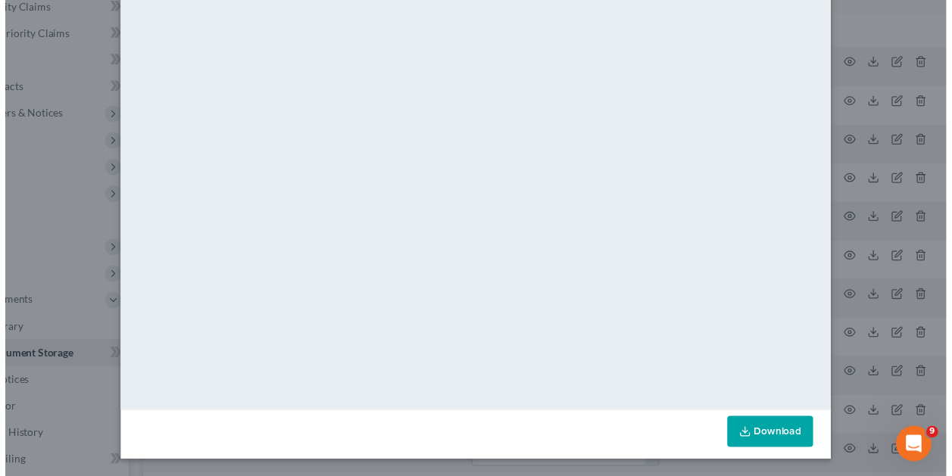
scroll to position [0, 0]
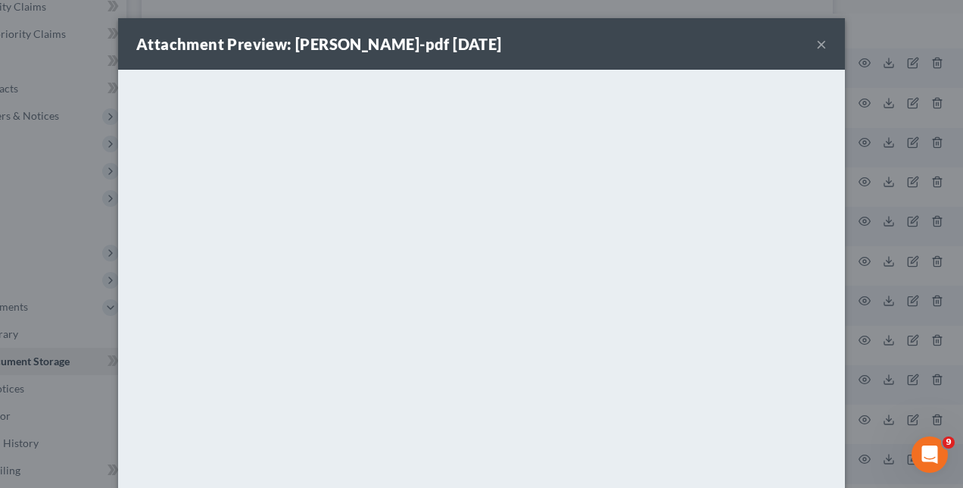
click at [883, 176] on div "Attachment Preview: [PERSON_NAME]-pdf [DATE] × <object ng-attr-data='[URL][DOMA…" at bounding box center [481, 244] width 963 height 488
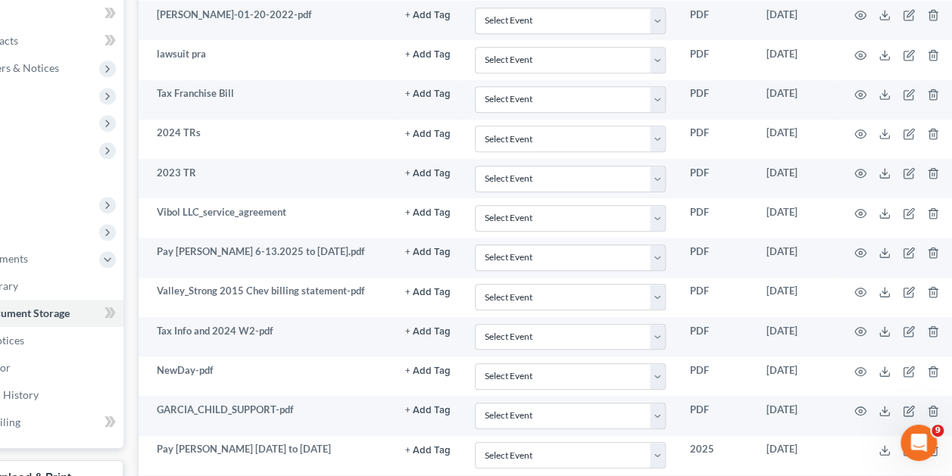
scroll to position [434, 112]
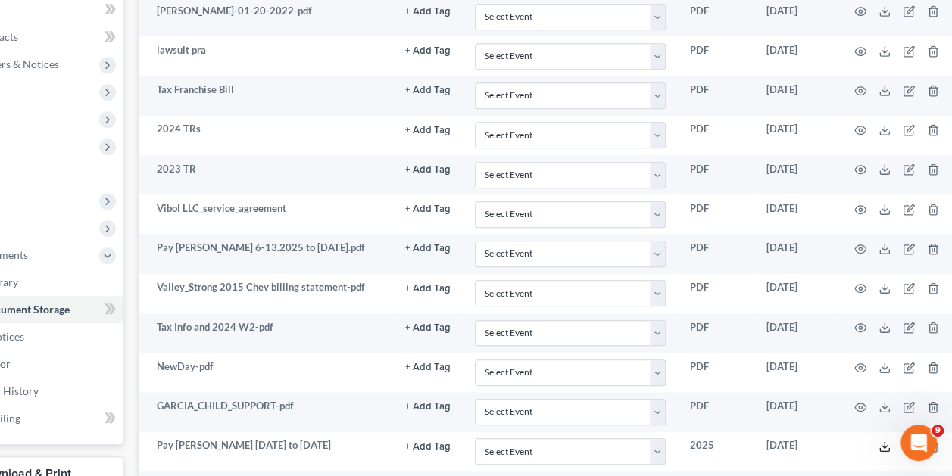
click at [878, 441] on icon at bounding box center [884, 447] width 12 height 12
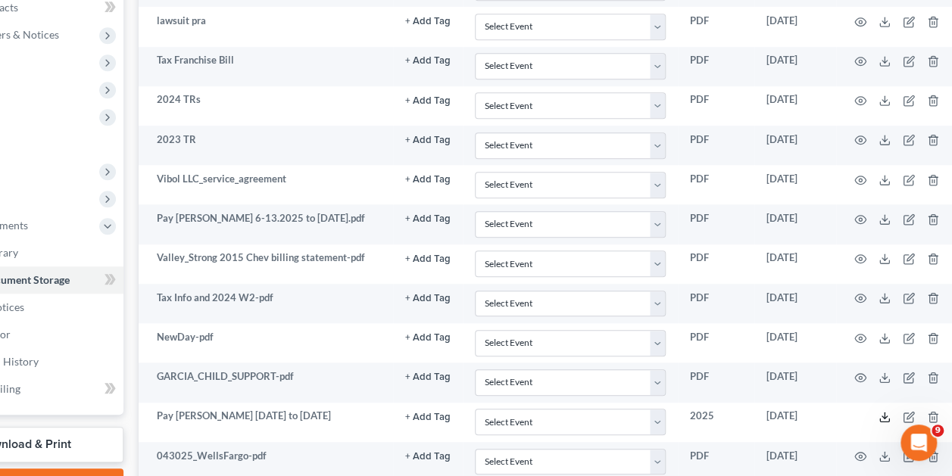
scroll to position [464, 112]
click at [855, 450] on icon "button" at bounding box center [860, 456] width 12 height 12
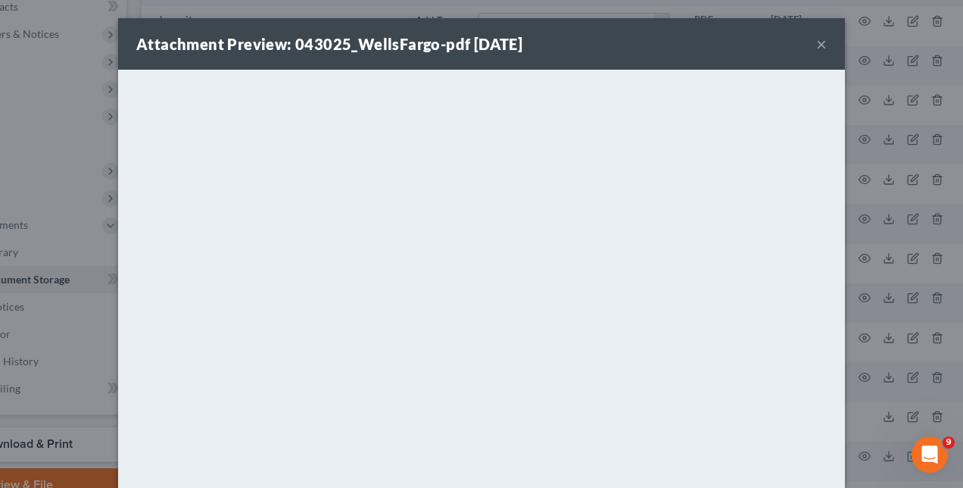
click at [860, 286] on div "Attachment Preview: 043025_WellsFargo-pdf [DATE] × <object ng-attr-data='[URL][…" at bounding box center [481, 244] width 963 height 488
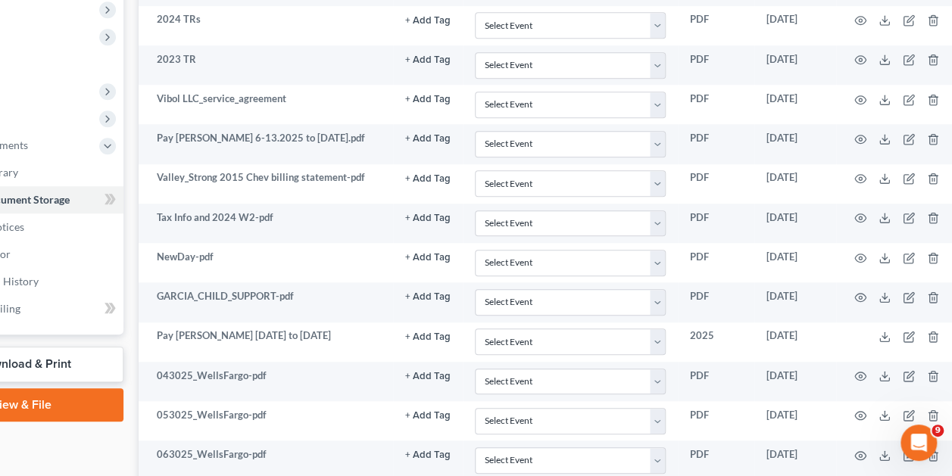
scroll to position [544, 112]
click at [858, 409] on icon "button" at bounding box center [860, 415] width 12 height 12
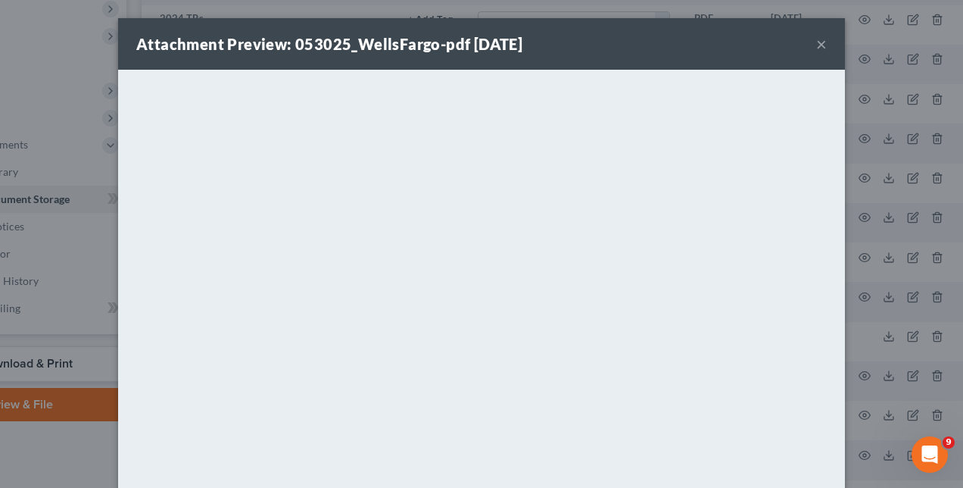
click at [894, 294] on div "Attachment Preview: 053025_WellsFargo-pdf [DATE] × <object ng-attr-data='[URL][…" at bounding box center [481, 244] width 963 height 488
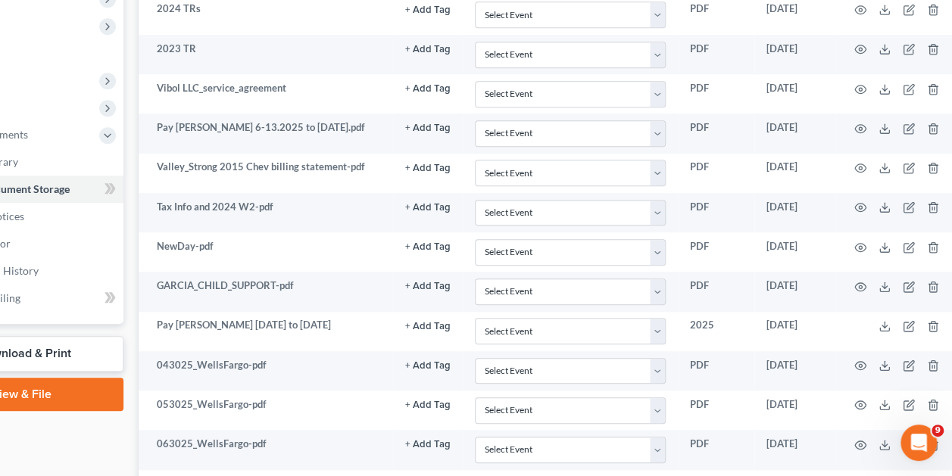
scroll to position [555, 112]
click at [858, 438] on icon "button" at bounding box center [860, 444] width 12 height 12
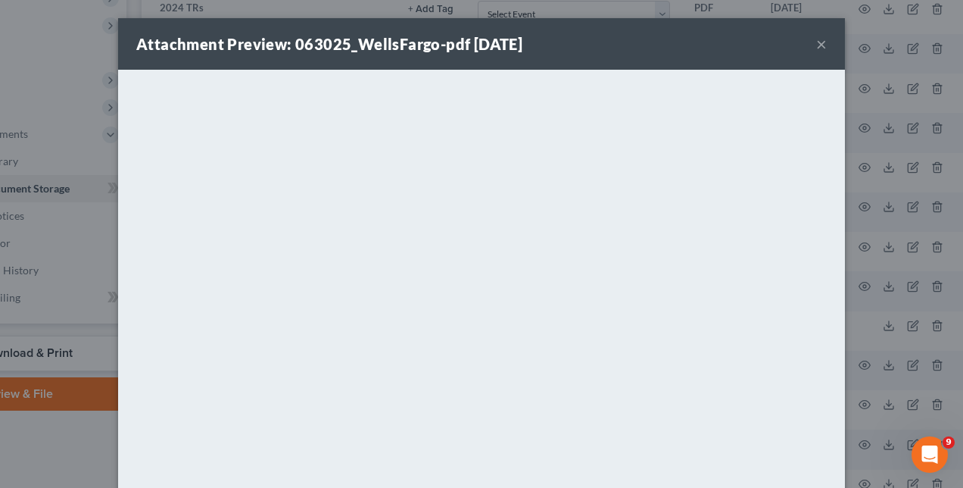
click at [72, 416] on div "Attachment Preview: 063025_WellsFargo-pdf [DATE] × <object ng-attr-data='[URL][…" at bounding box center [481, 244] width 963 height 488
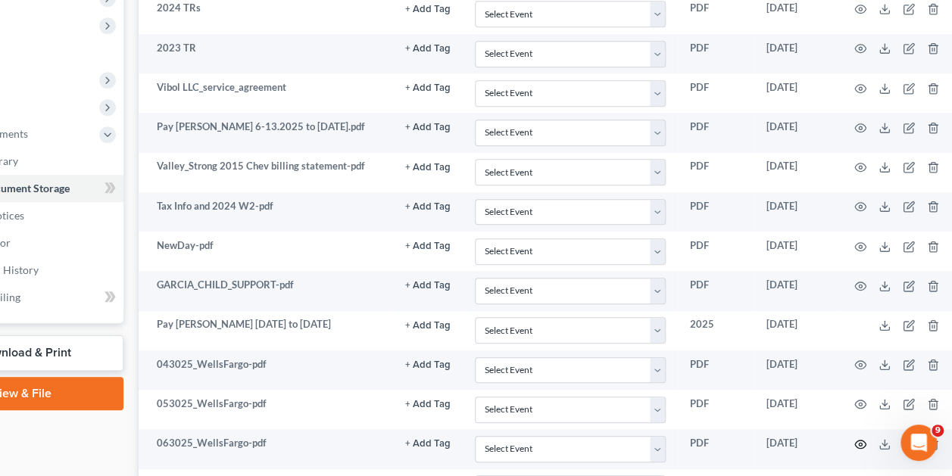
click at [859, 438] on icon "button" at bounding box center [860, 444] width 12 height 12
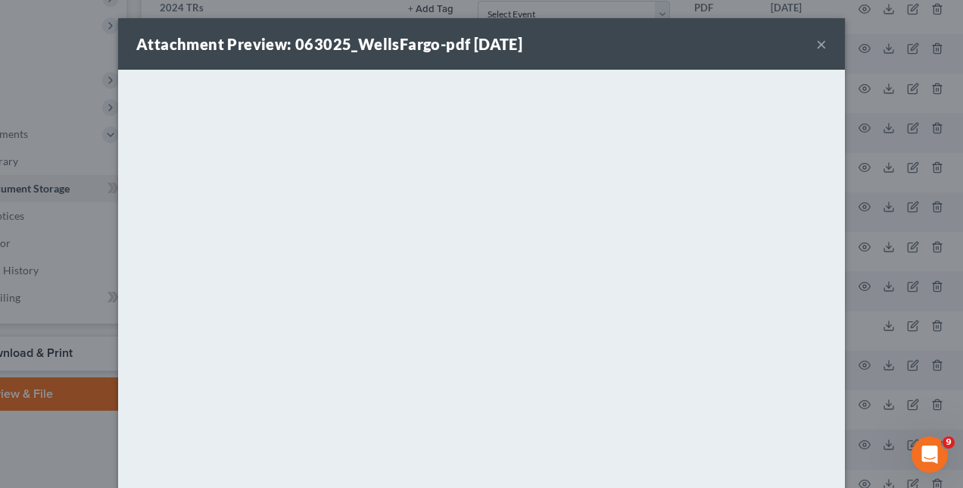
click at [867, 367] on div "Attachment Preview: 063025_WellsFargo-pdf [DATE] × <object ng-attr-data='[URL][…" at bounding box center [481, 244] width 963 height 488
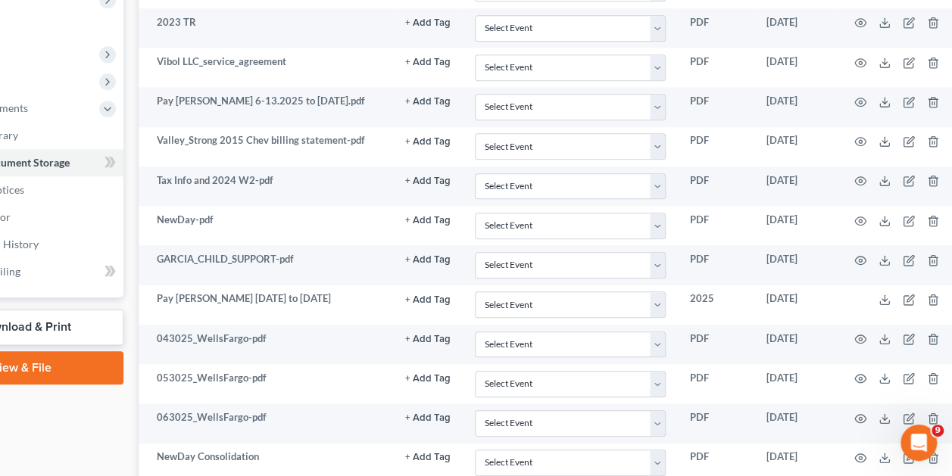
scroll to position [581, 112]
click at [860, 451] on icon "button" at bounding box center [860, 457] width 12 height 12
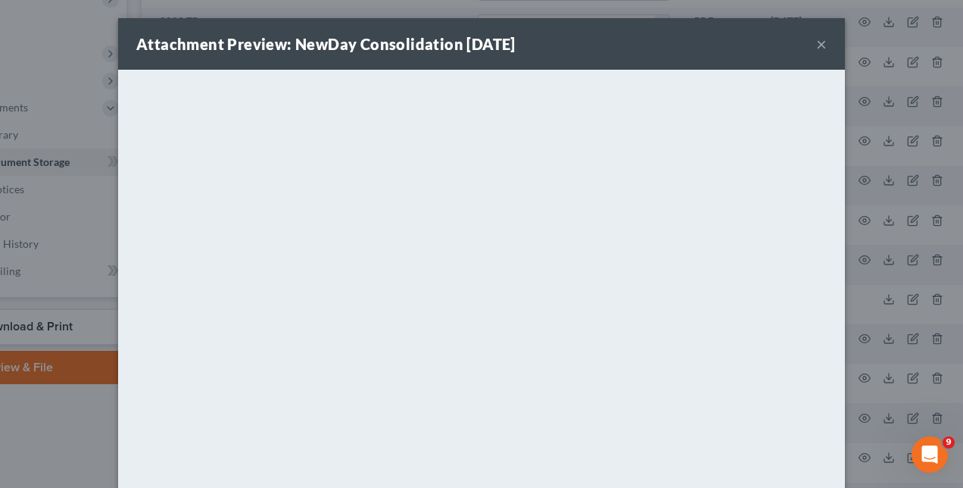
click at [849, 280] on div "Attachment Preview: NewDay Consolidation [DATE] × <object ng-attr-data='[URL][D…" at bounding box center [481, 244] width 963 height 488
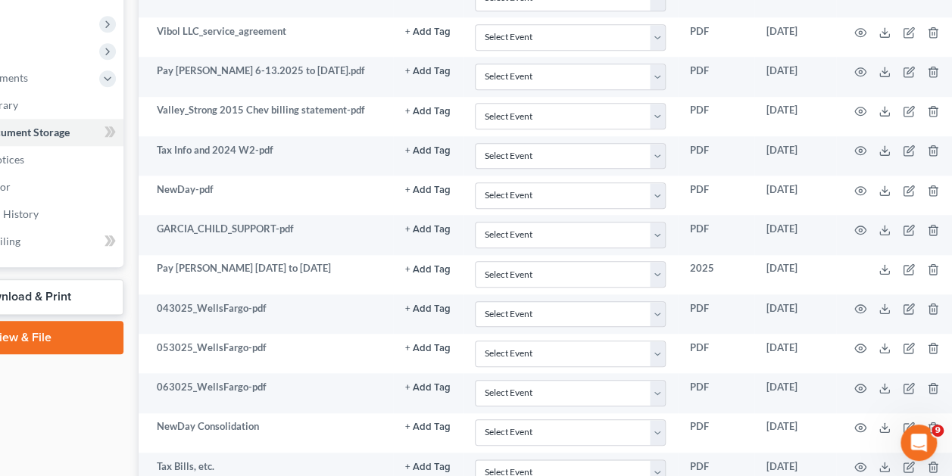
scroll to position [615, 112]
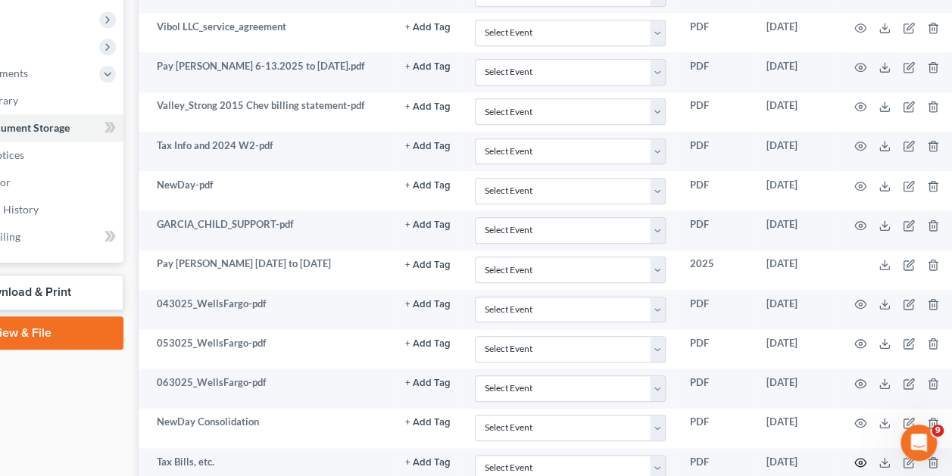
click at [858, 457] on icon "button" at bounding box center [860, 463] width 12 height 12
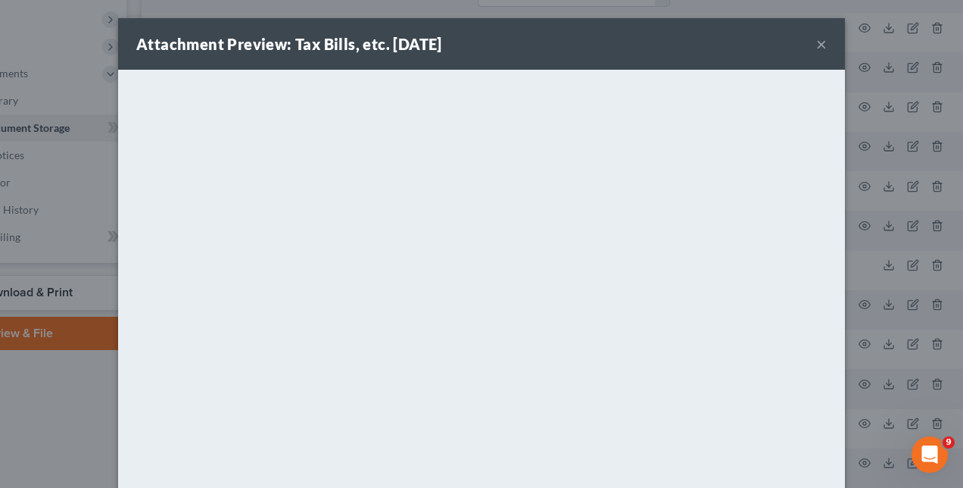
click at [899, 207] on div "Attachment Preview: Tax Bills, etc. [DATE] × <object ng-attr-data='[URL][DOMAIN…" at bounding box center [481, 244] width 963 height 488
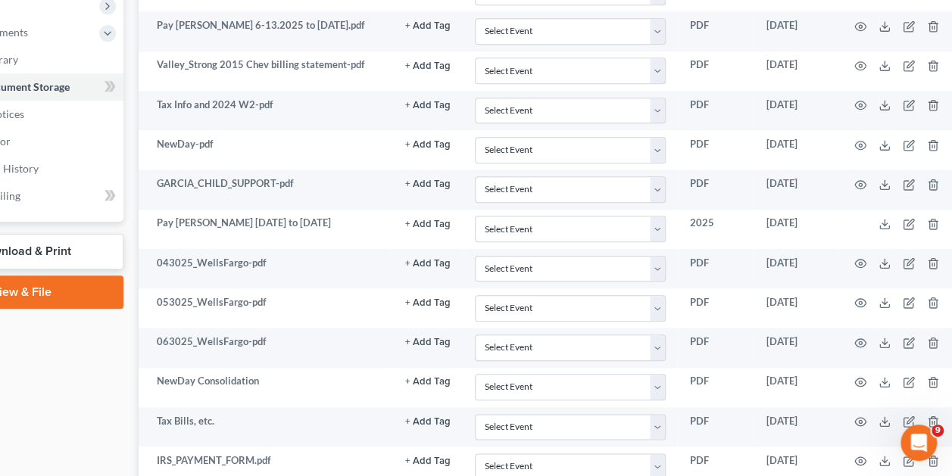
scroll to position [657, 112]
click at [856, 457] on icon "button" at bounding box center [859, 461] width 11 height 8
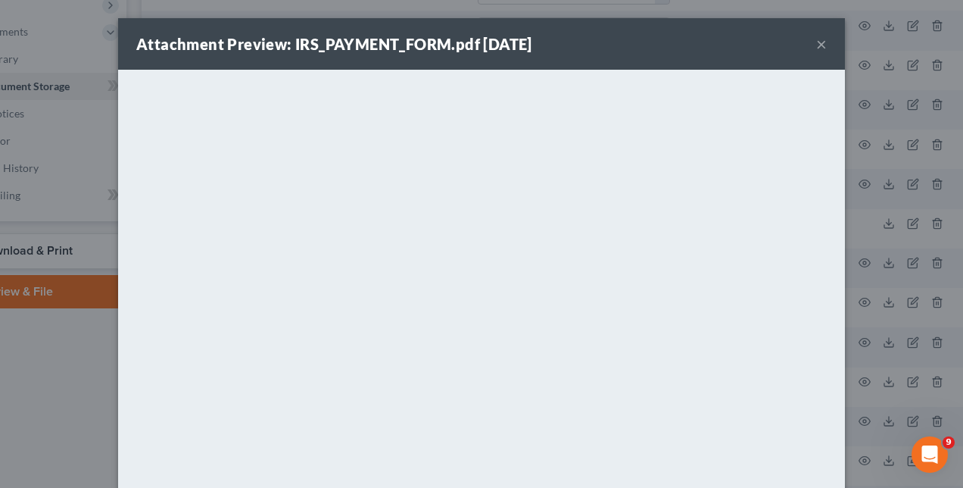
click at [928, 288] on div "Attachment Preview: IRS_PAYMENT_FORM.pdf [DATE] × <object ng-attr-data='[URL][D…" at bounding box center [481, 244] width 963 height 488
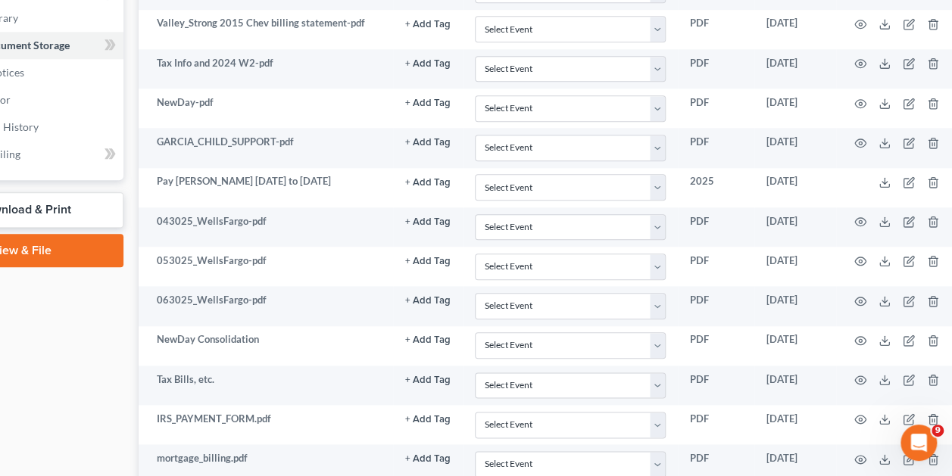
scroll to position [696, 112]
click at [863, 450] on td at bounding box center [899, 465] width 127 height 39
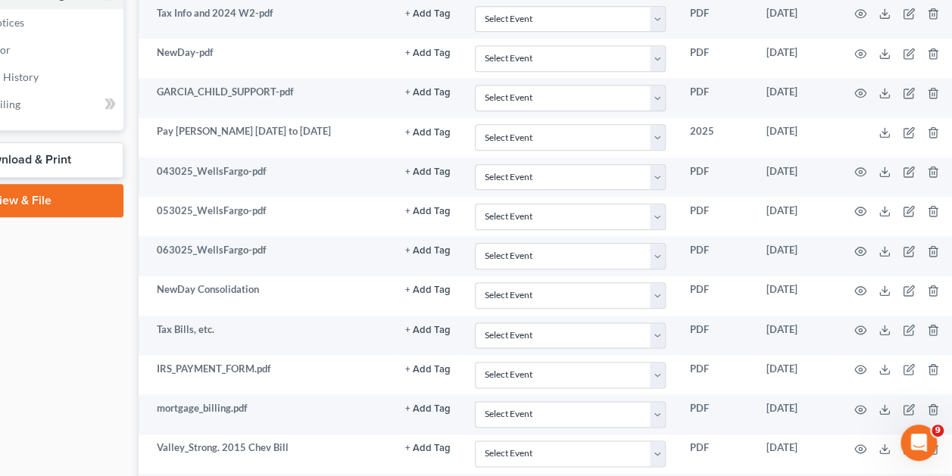
scroll to position [738, 112]
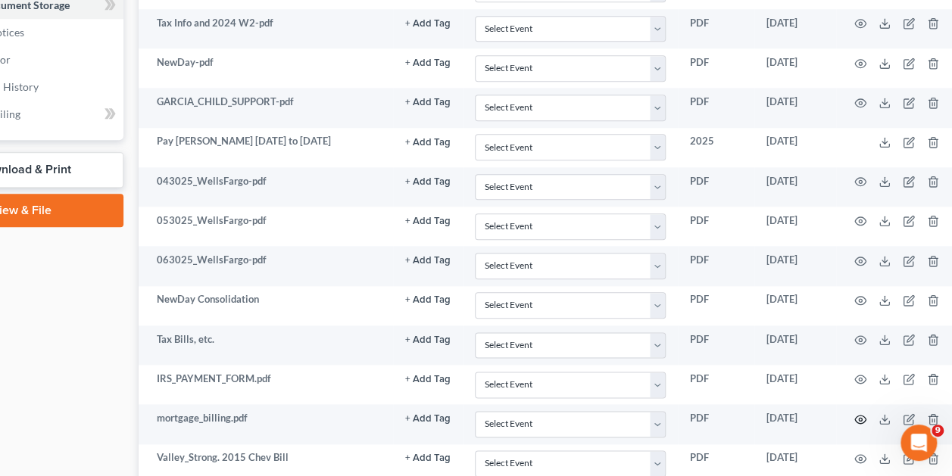
click at [861, 413] on icon "button" at bounding box center [860, 419] width 12 height 12
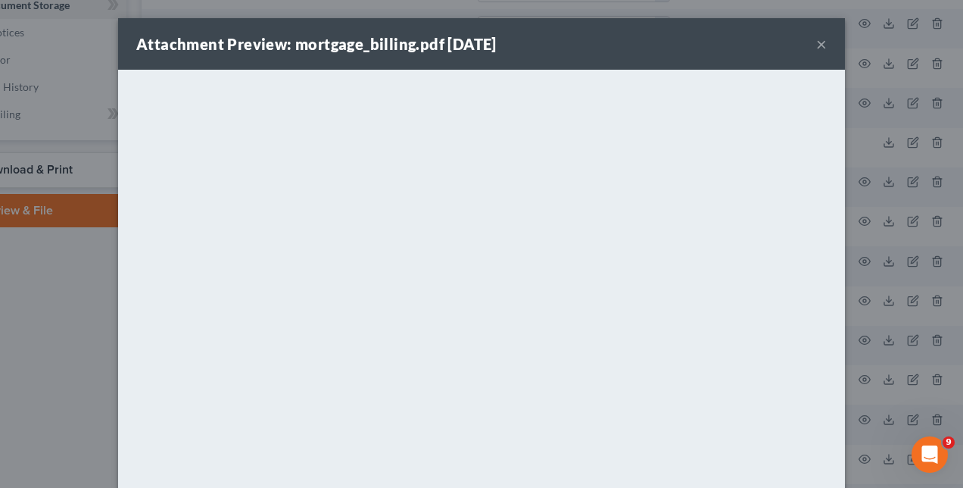
click at [839, 184] on div "Attachment Preview: mortgage_billing.pdf [DATE] × <object ng-attr-data='[URL][D…" at bounding box center [481, 244] width 963 height 488
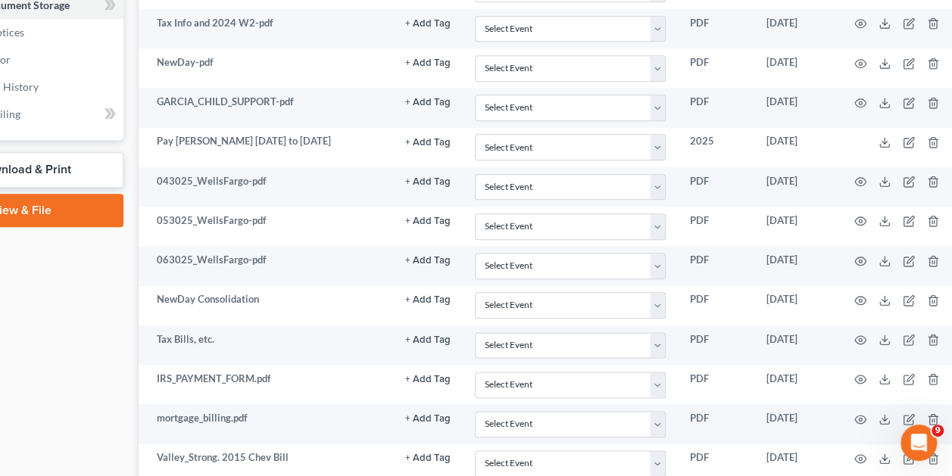
scroll to position [746, 112]
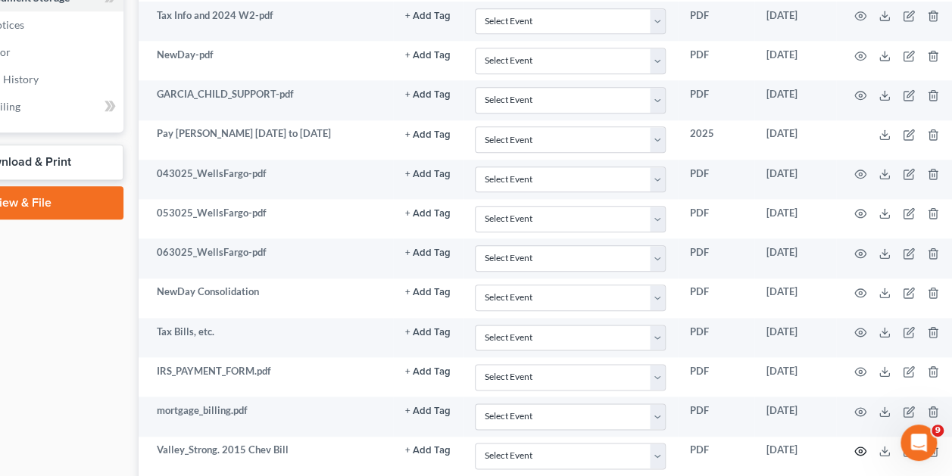
click at [854, 447] on icon "button" at bounding box center [859, 451] width 11 height 8
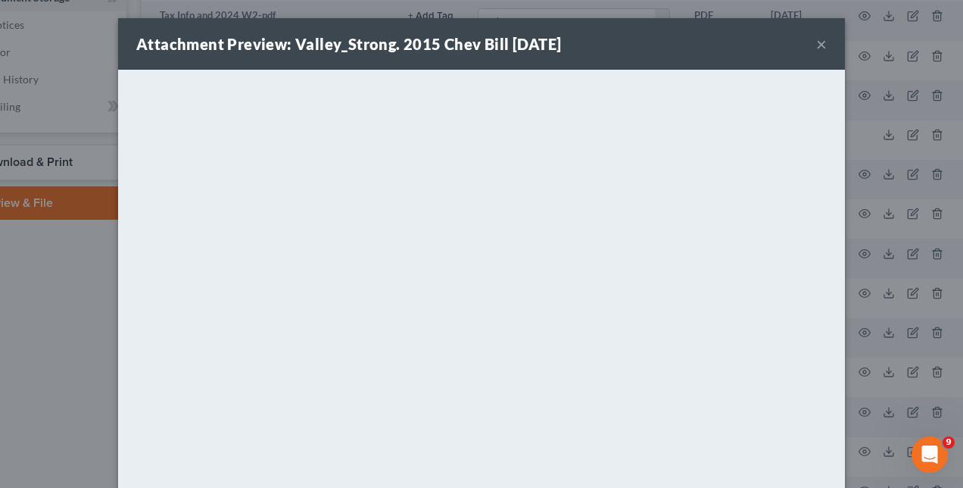
click at [893, 268] on div "Attachment Preview: Valley_Strong. 2015 Chev Bill [DATE] × <object ng-attr-data…" at bounding box center [481, 244] width 963 height 488
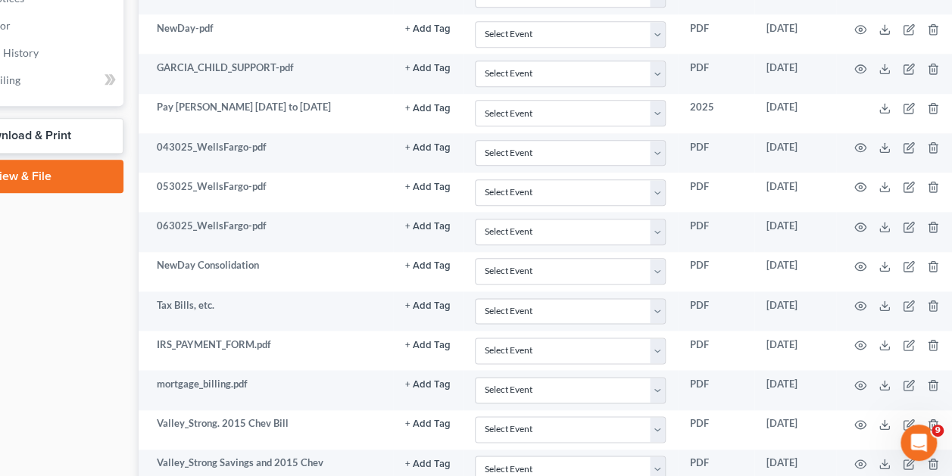
scroll to position [773, 112]
click at [857, 457] on icon "button" at bounding box center [860, 463] width 12 height 12
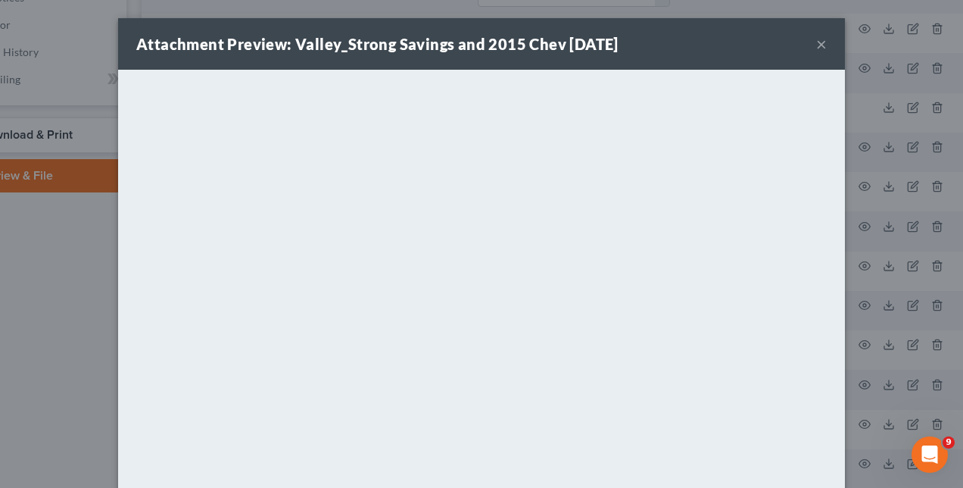
click at [818, 39] on button "×" at bounding box center [821, 44] width 11 height 18
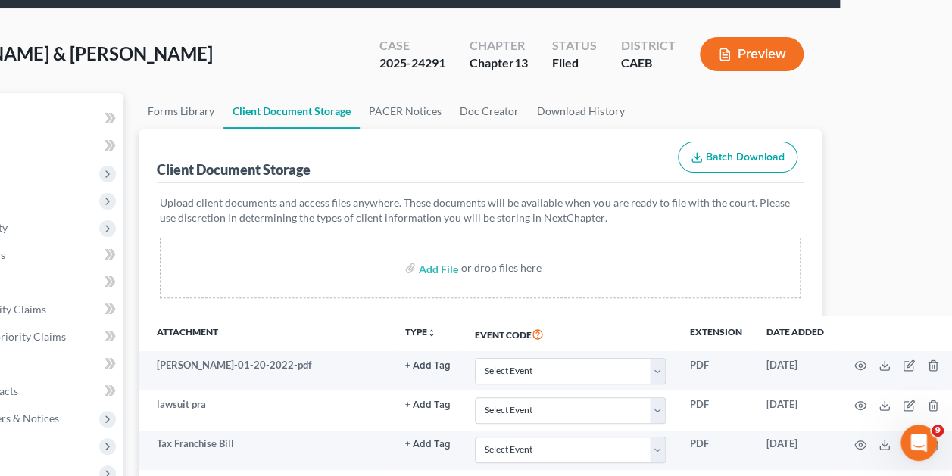
scroll to position [0, 112]
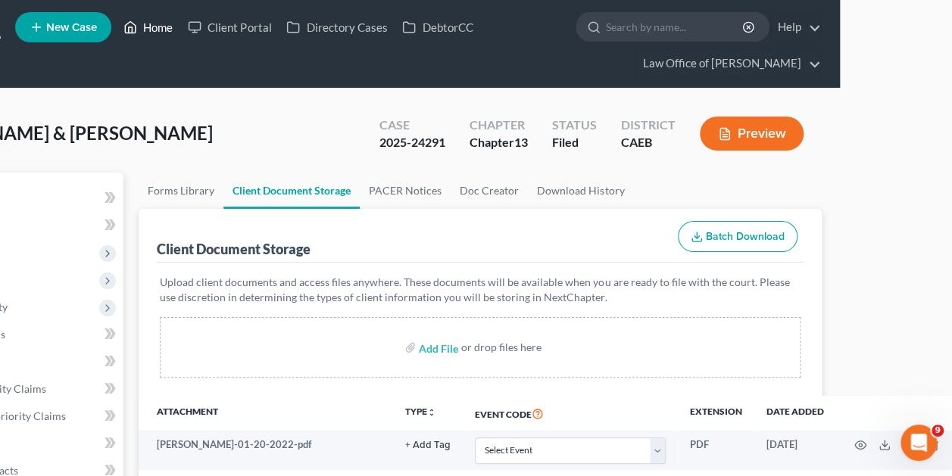
click at [151, 29] on link "Home" at bounding box center [148, 27] width 64 height 27
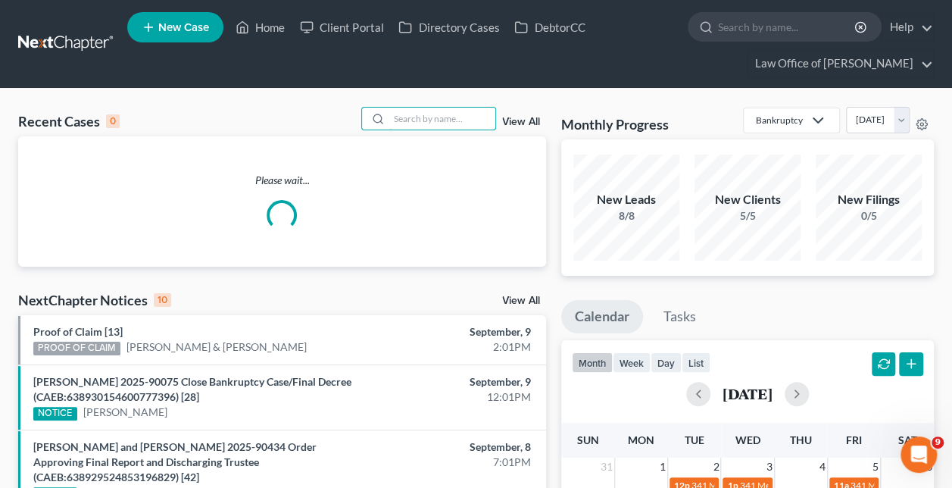
click at [434, 120] on input "search" at bounding box center [442, 119] width 106 height 22
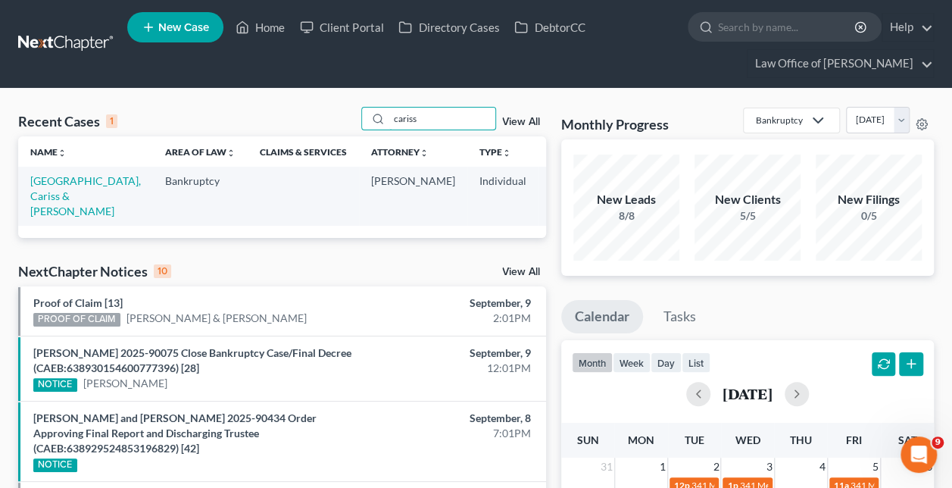
type input "cariss"
click at [51, 184] on link "[GEOGRAPHIC_DATA], Cariss & [PERSON_NAME]" at bounding box center [85, 195] width 111 height 43
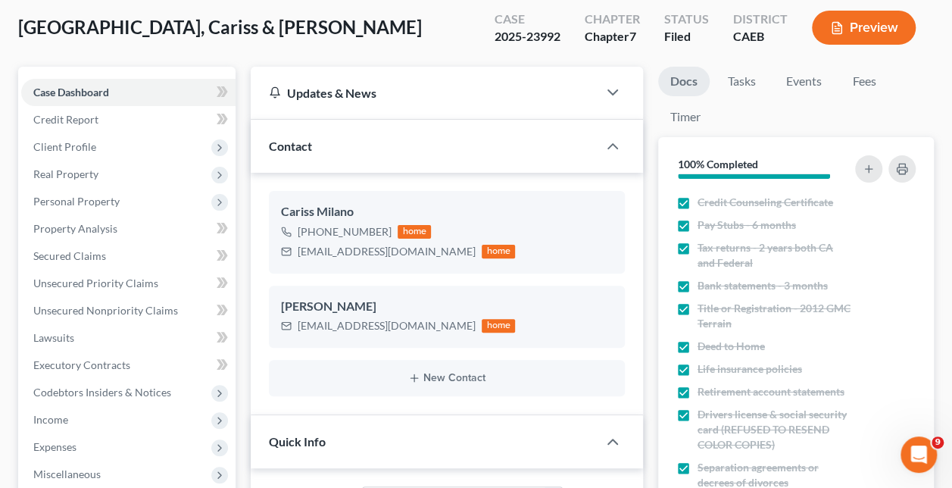
scroll to position [4420, 0]
drag, startPoint x: 383, startPoint y: 232, endPoint x: 311, endPoint y: 230, distance: 71.9
click at [311, 230] on div "[PHONE_NUMBER]" at bounding box center [345, 231] width 94 height 15
copy div "[PHONE_NUMBER]"
